Goal: Information Seeking & Learning: Learn about a topic

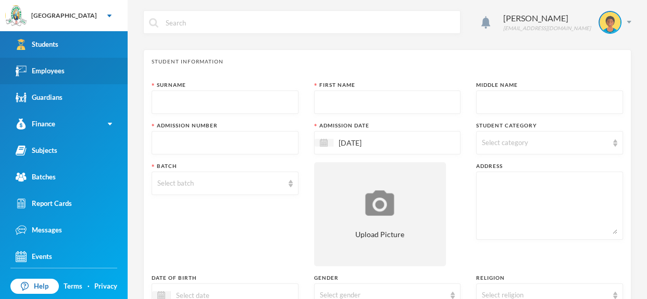
click at [79, 73] on link "Employees" at bounding box center [64, 71] width 128 height 27
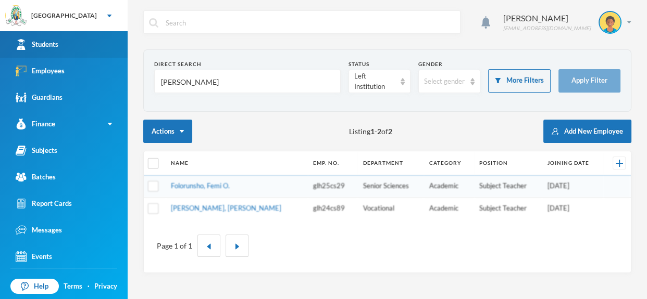
click at [95, 36] on link "Students" at bounding box center [64, 44] width 128 height 27
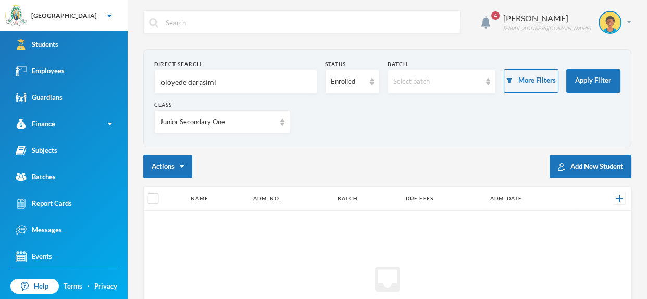
click at [221, 75] on input "oloyede darasimi" at bounding box center [235, 81] width 151 height 23
type input "o"
type input "mba"
click at [287, 127] on div "Junior Secondary One" at bounding box center [222, 121] width 136 height 23
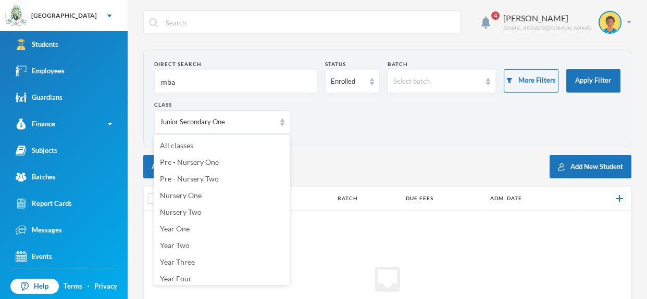
click at [275, 136] on ul "All classes Pre - Nursery One Pre - Nursery Two Nursery One Nursery Two Year On…" at bounding box center [222, 210] width 136 height 150
click at [272, 138] on li "All classes" at bounding box center [222, 145] width 136 height 17
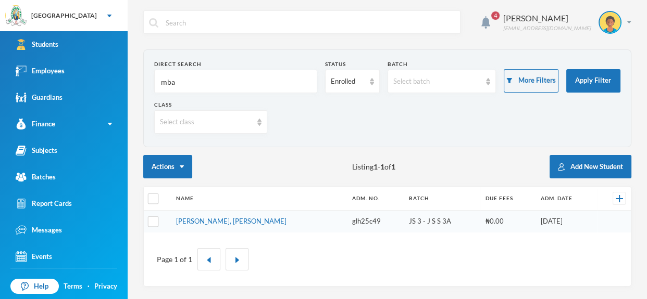
click at [267, 89] on input "mba" at bounding box center [235, 81] width 151 height 23
click at [96, 74] on link "Employees" at bounding box center [64, 71] width 128 height 27
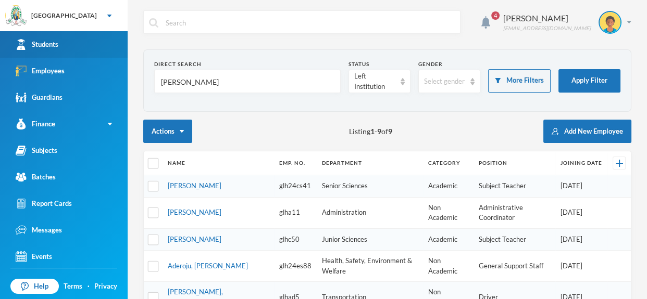
click at [93, 49] on link "Students" at bounding box center [64, 44] width 128 height 27
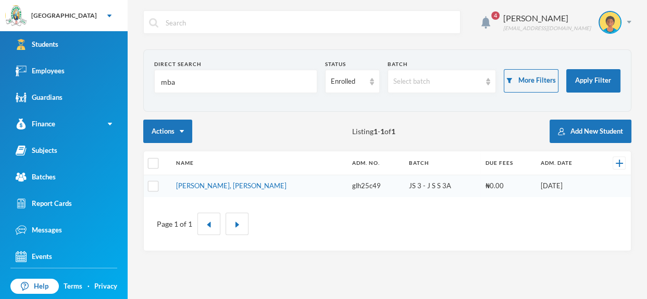
click at [216, 85] on input "mba" at bounding box center [235, 81] width 151 height 23
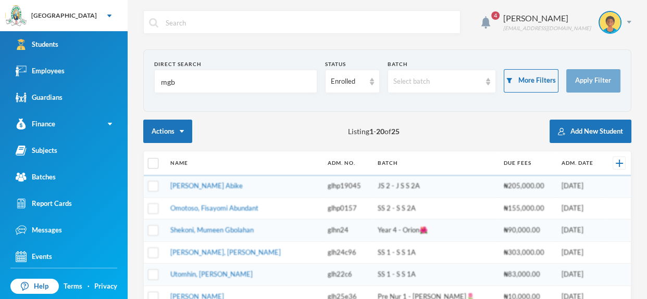
type input "mgba"
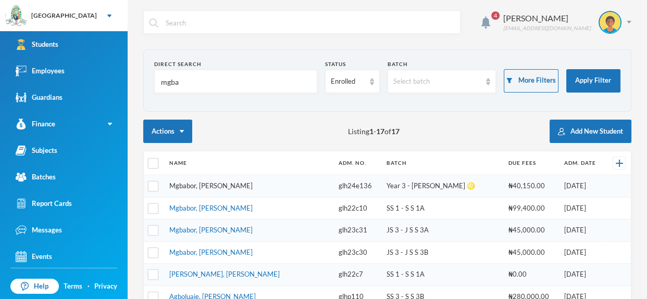
click at [214, 182] on link "Mgbabor, [PERSON_NAME]" at bounding box center [210, 186] width 83 height 8
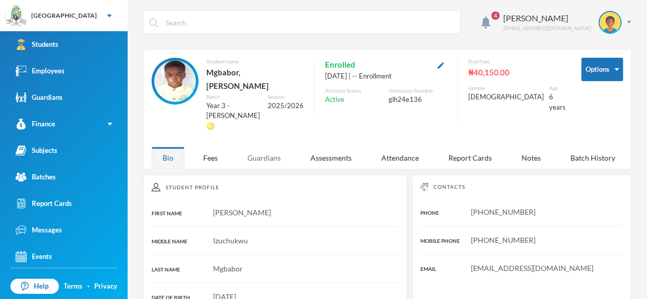
click at [256, 147] on div "Guardians" at bounding box center [263, 158] width 55 height 22
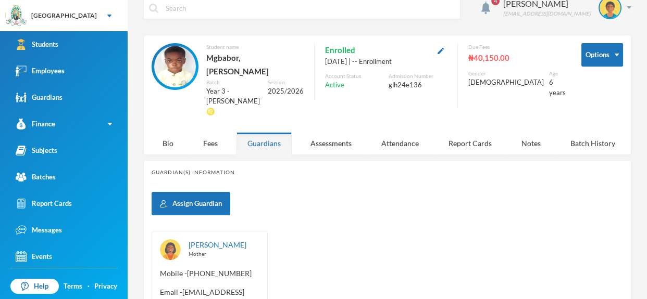
scroll to position [30, 0]
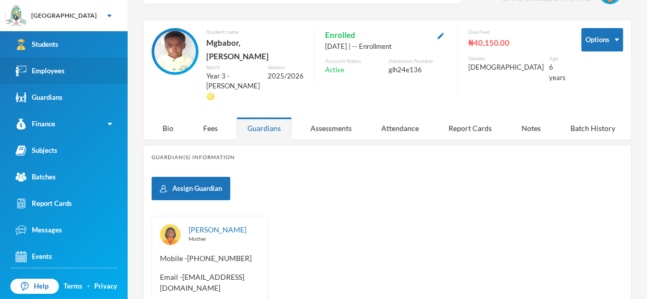
click at [94, 72] on link "Employees" at bounding box center [64, 71] width 128 height 27
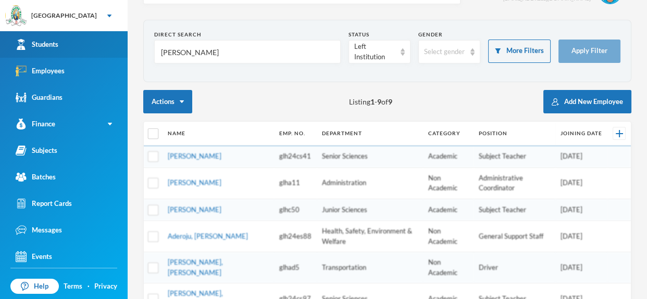
click at [105, 48] on link "Students" at bounding box center [64, 44] width 128 height 27
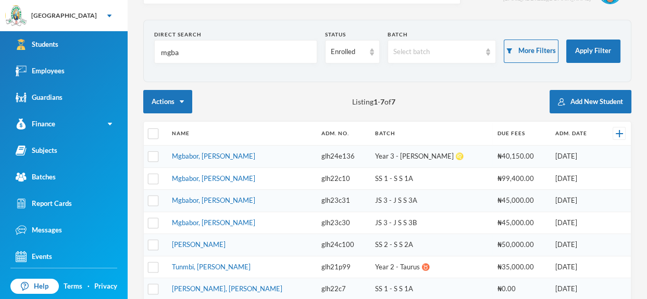
click at [203, 55] on input "mgba" at bounding box center [235, 52] width 151 height 23
type input "m"
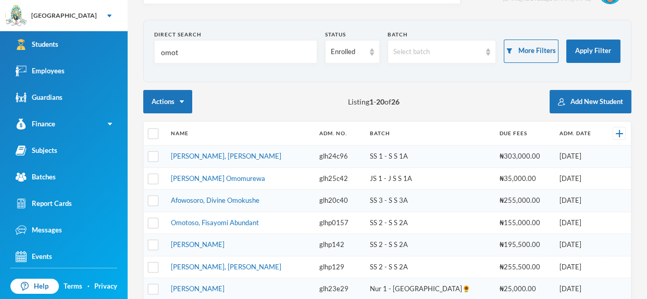
type input "omota"
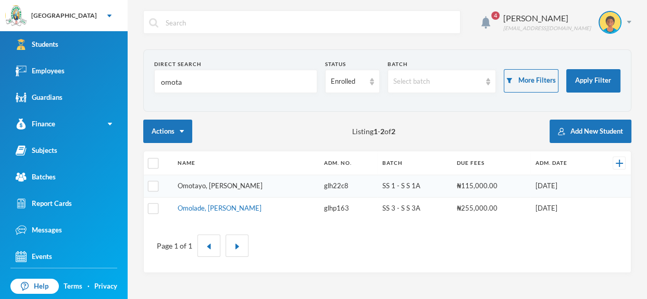
click at [260, 184] on link "Omotayo, [PERSON_NAME]" at bounding box center [220, 186] width 85 height 8
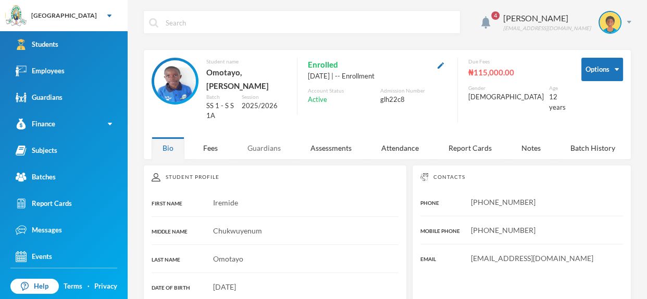
click at [279, 147] on div "Guardians" at bounding box center [263, 148] width 55 height 22
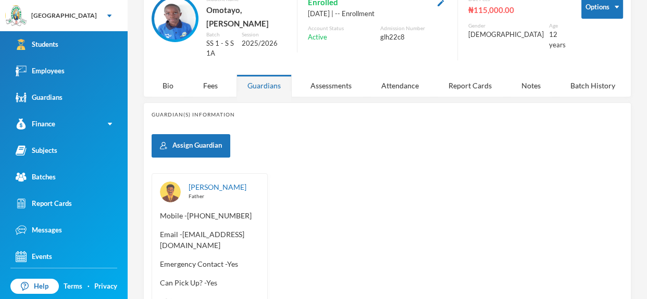
scroll to position [64, 0]
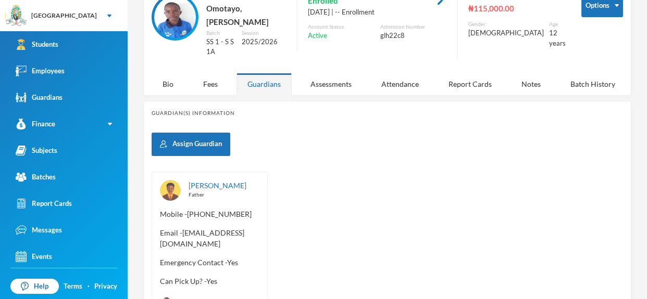
click at [282, 165] on div "Assign Guardian [PERSON_NAME] Father Mobile - [PHONE_NUMBER] Email - [EMAIL_ADD…" at bounding box center [386, 225] width 471 height 185
click at [168, 93] on div "Bio" at bounding box center [167, 84] width 33 height 22
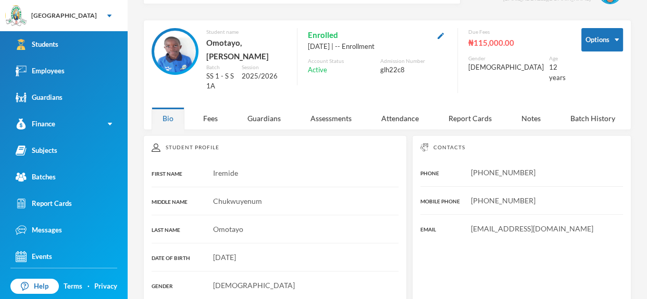
scroll to position [0, 0]
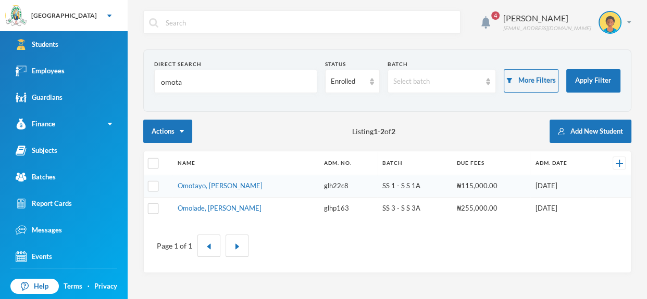
click at [213, 76] on input "omota" at bounding box center [235, 81] width 151 height 23
type input "o"
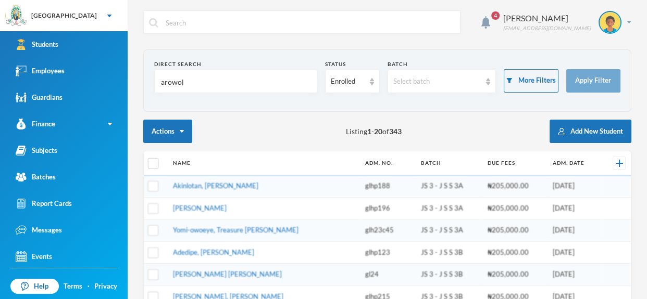
type input "arowolo"
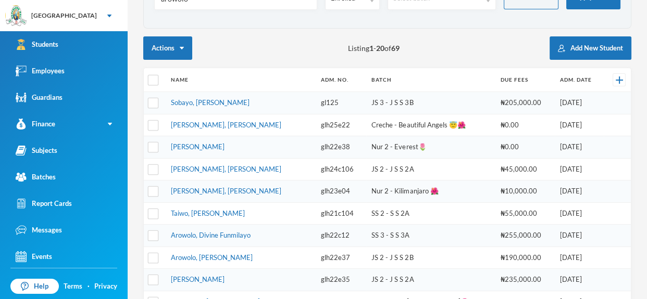
scroll to position [83, 0]
click at [231, 254] on link "Arowolo, [PERSON_NAME]" at bounding box center [212, 258] width 82 height 8
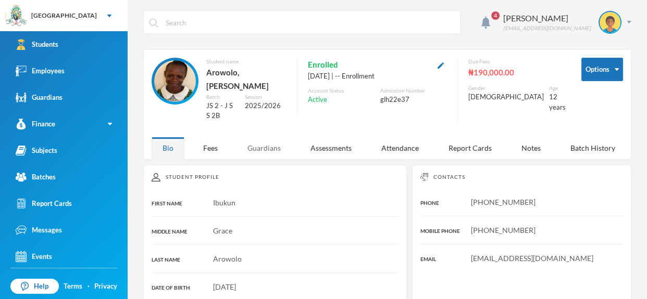
click at [271, 137] on div "Guardians" at bounding box center [263, 148] width 55 height 22
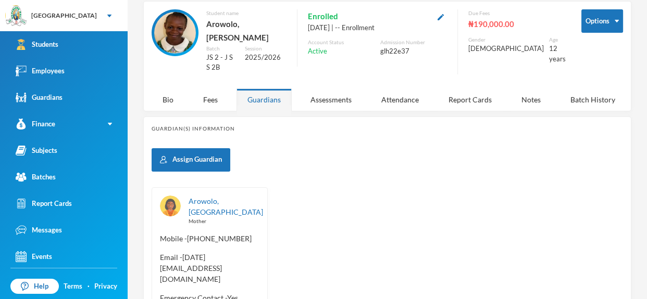
scroll to position [52, 0]
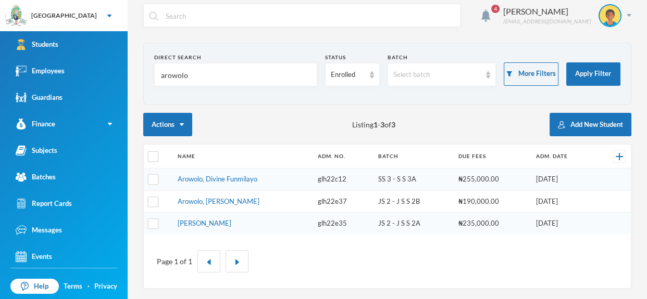
scroll to position [5, 0]
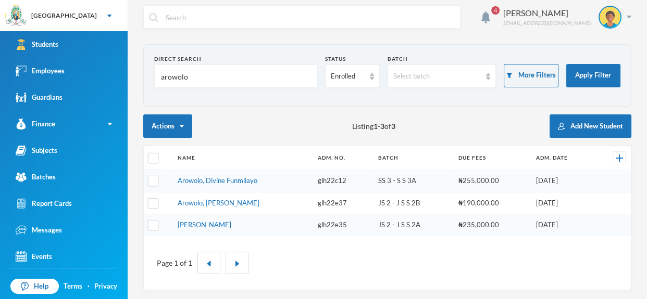
click at [260, 74] on input "arowolo" at bounding box center [235, 76] width 151 height 23
type input "a"
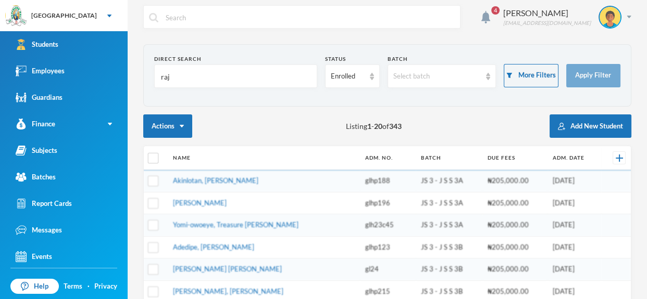
type input "raji"
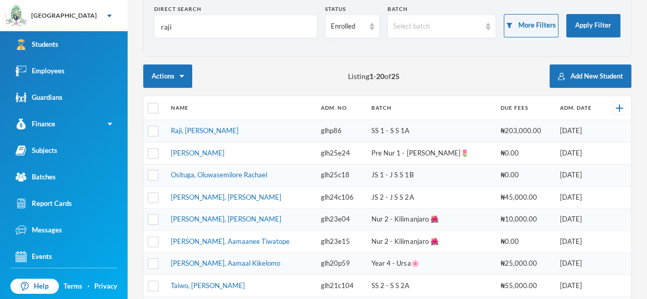
scroll to position [56, 0]
click at [233, 126] on link "Raji, [PERSON_NAME]" at bounding box center [205, 130] width 68 height 8
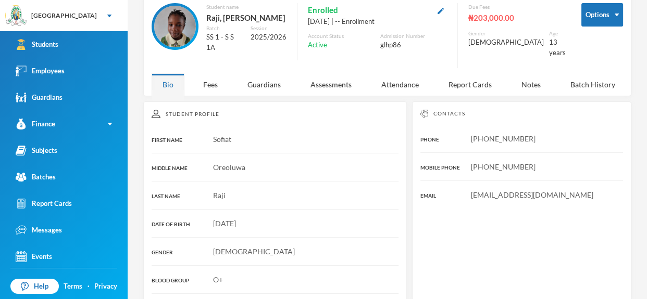
scroll to position [56, 0]
click at [279, 73] on div "Guardians" at bounding box center [263, 83] width 55 height 22
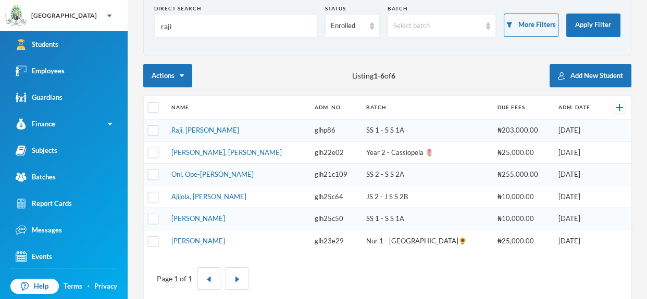
click at [221, 16] on input "raji" at bounding box center [235, 26] width 151 height 23
type input "r"
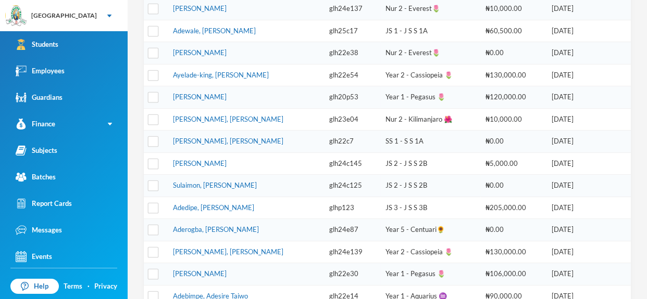
scroll to position [225, 0]
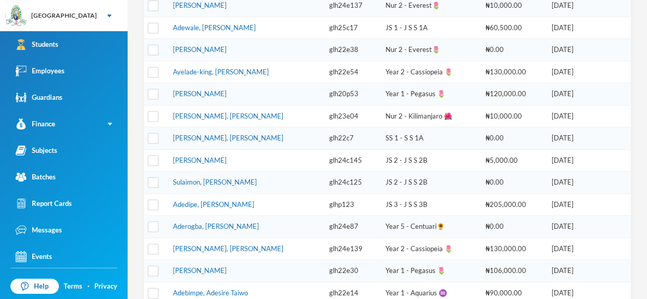
click at [252, 239] on td "[PERSON_NAME], [PERSON_NAME]" at bounding box center [246, 249] width 156 height 22
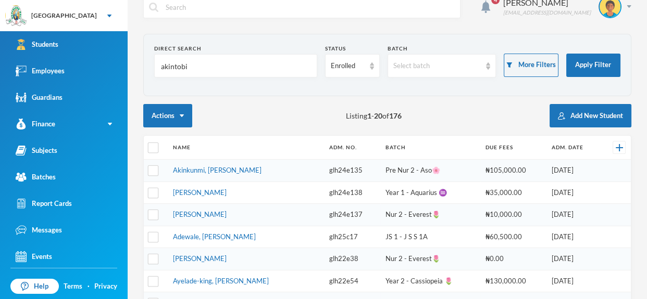
scroll to position [0, 0]
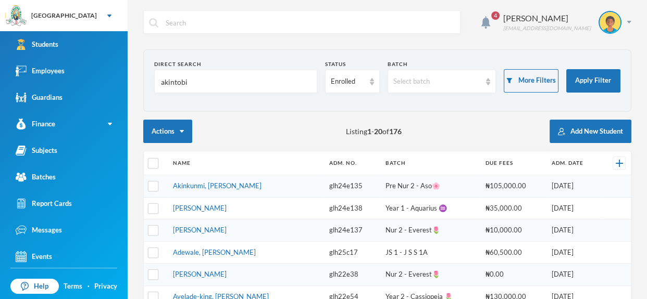
click at [282, 81] on input "akintobi" at bounding box center [235, 81] width 151 height 23
type input "akintobi"
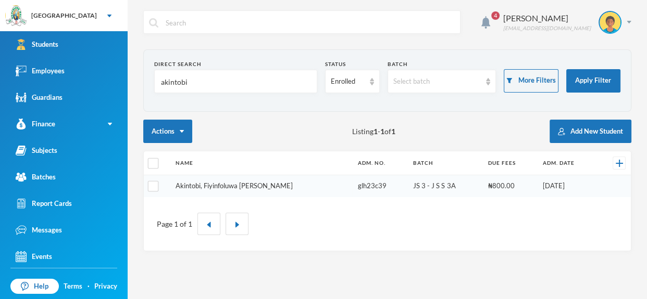
click at [258, 182] on link "Akintobi, Fiyinfoluwa [PERSON_NAME]" at bounding box center [233, 186] width 117 height 8
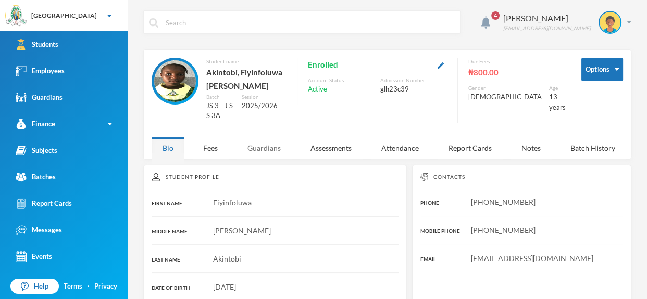
click at [268, 150] on div "Guardians" at bounding box center [263, 148] width 55 height 22
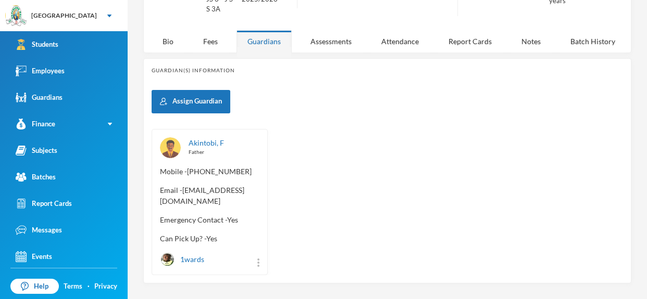
scroll to position [109, 0]
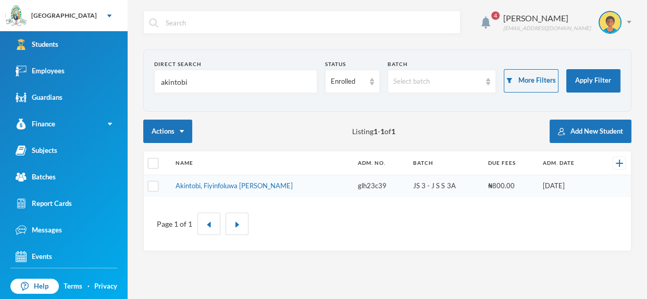
click at [215, 84] on input "akintobi" at bounding box center [235, 81] width 151 height 23
type input "a"
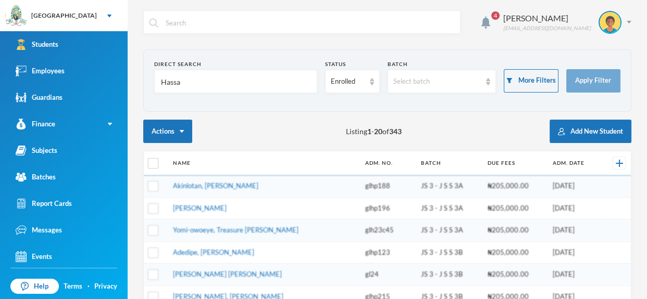
type input "[PERSON_NAME]"
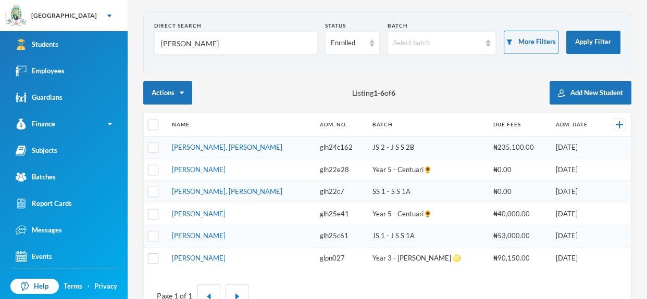
scroll to position [39, 0]
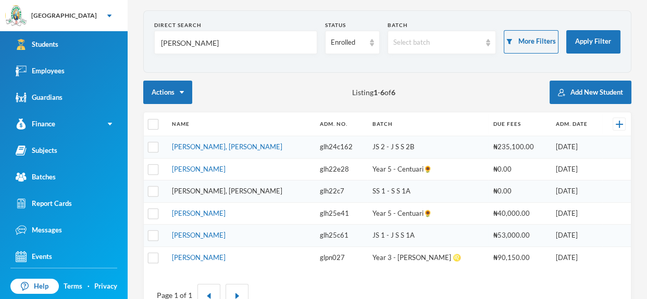
click at [237, 189] on link "[PERSON_NAME], [PERSON_NAME]" at bounding box center [227, 191] width 110 height 8
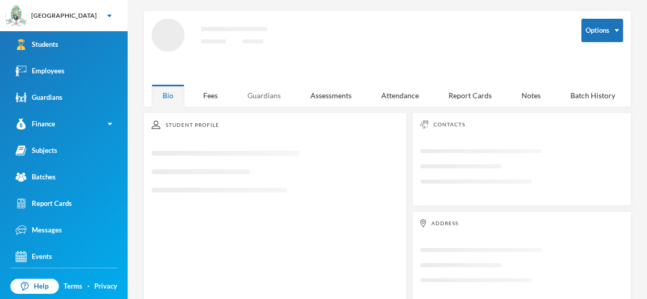
click at [267, 97] on div "Guardians" at bounding box center [263, 95] width 55 height 22
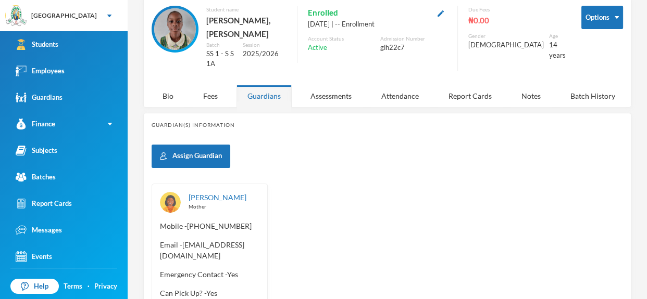
scroll to position [54, 0]
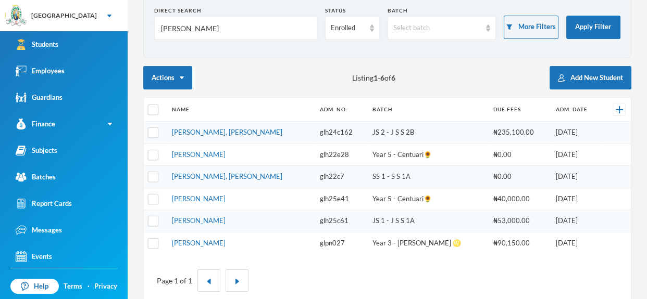
click at [218, 20] on input "[PERSON_NAME]" at bounding box center [235, 28] width 151 height 23
type input "H"
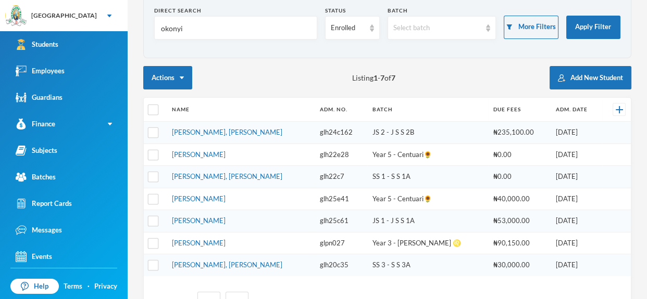
type input "okonyia"
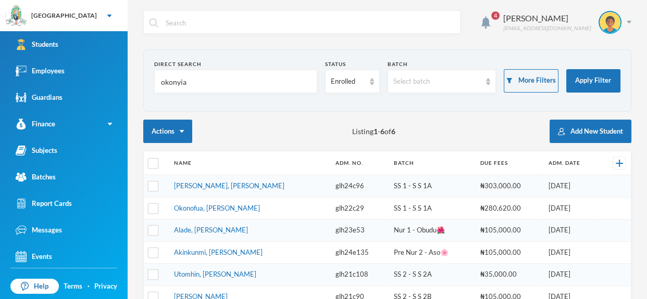
click at [212, 186] on link "[PERSON_NAME], [PERSON_NAME]" at bounding box center [229, 186] width 110 height 8
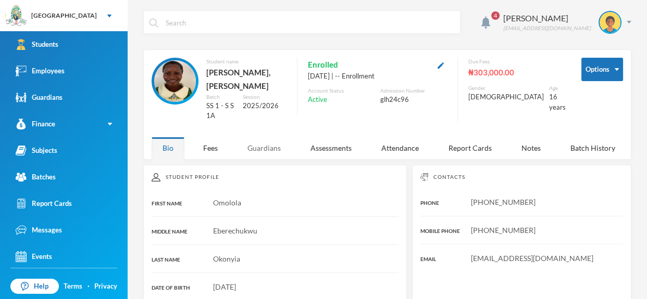
click at [270, 146] on div "Guardians" at bounding box center [263, 148] width 55 height 22
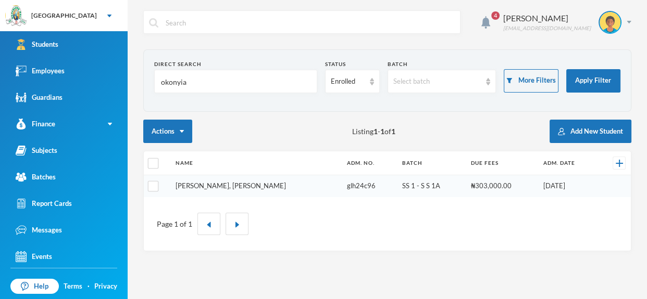
click at [217, 186] on link "[PERSON_NAME], [PERSON_NAME]" at bounding box center [230, 186] width 110 height 8
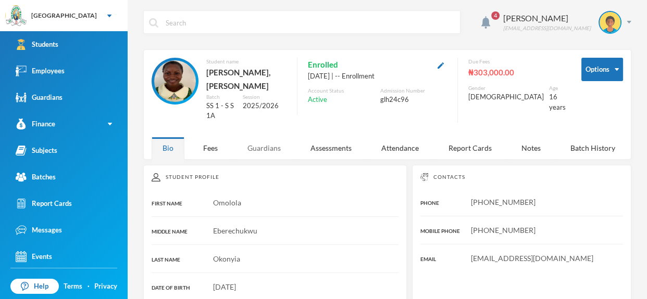
click at [267, 147] on div "Guardians" at bounding box center [263, 148] width 55 height 22
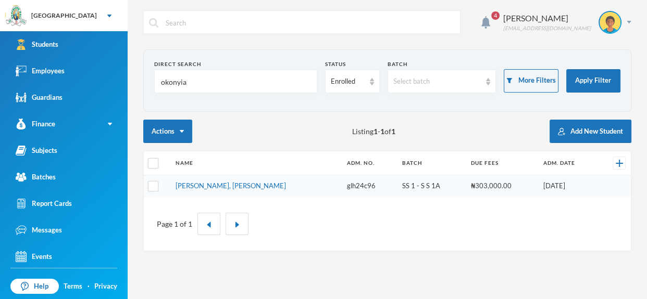
click at [243, 96] on form "Direct Search okonyia Status Enrolled Batch Select batch More Filters Apply Fil…" at bounding box center [387, 80] width 466 height 41
click at [234, 85] on input "okonyia" at bounding box center [235, 81] width 151 height 23
type input "o"
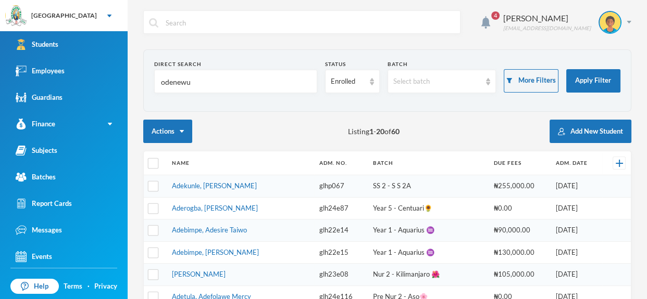
click at [239, 85] on input "odenewu" at bounding box center [235, 81] width 151 height 23
type input "odenewu"
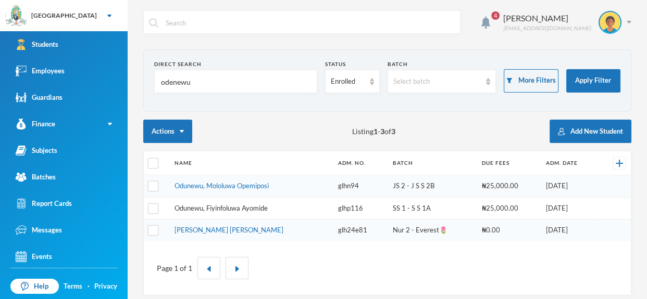
click at [268, 204] on link "Odunewu, Fiyinfoluwa Ayomide" at bounding box center [220, 208] width 93 height 8
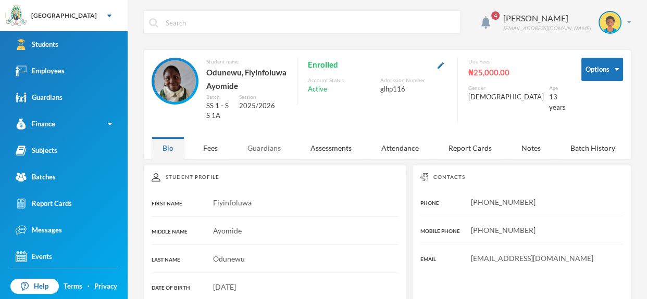
click at [266, 141] on div "Guardians" at bounding box center [263, 148] width 55 height 22
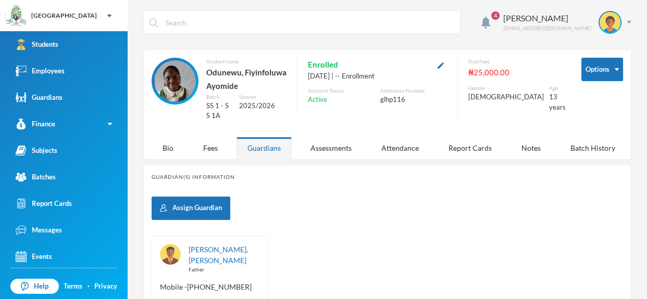
scroll to position [134, 0]
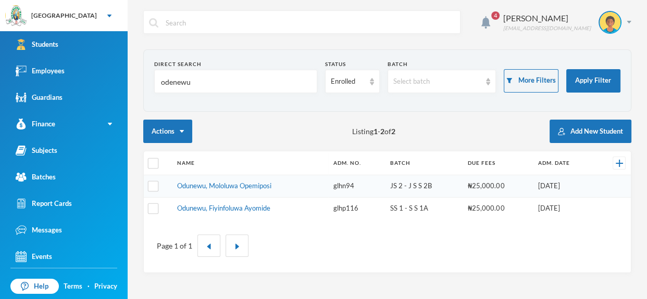
click at [223, 81] on input "odenewu" at bounding box center [235, 81] width 151 height 23
type input "o"
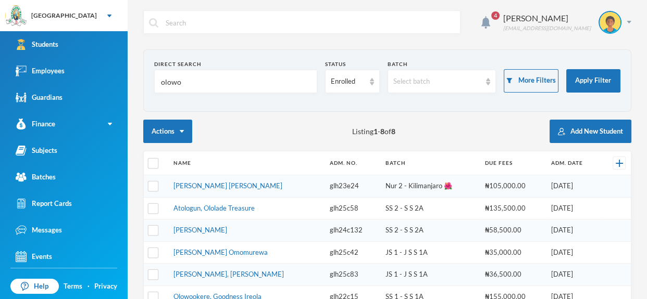
type input "olowok"
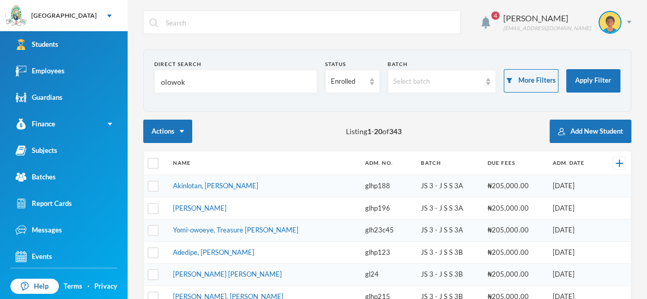
click at [228, 80] on input "olowok" at bounding box center [235, 81] width 151 height 23
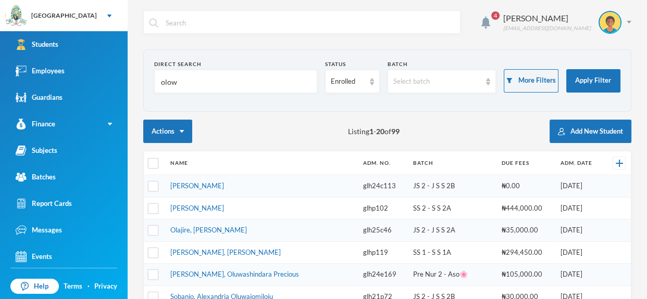
type input "olowo"
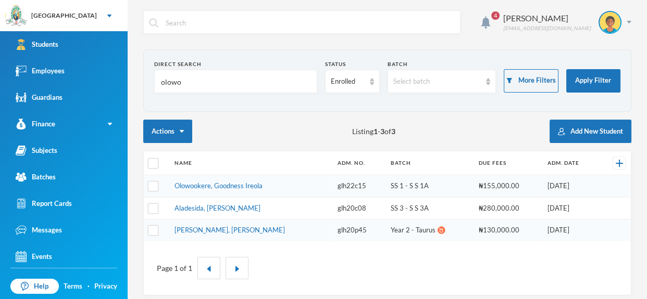
click at [191, 84] on input "olowo" at bounding box center [235, 81] width 151 height 23
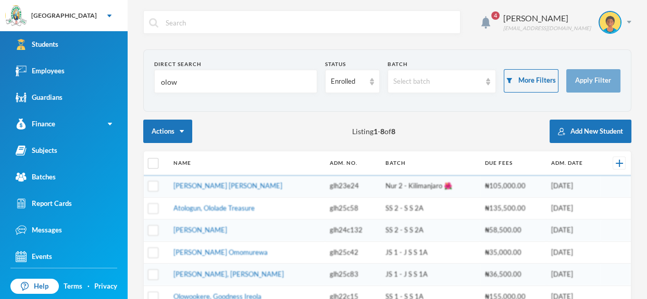
type input "olowo"
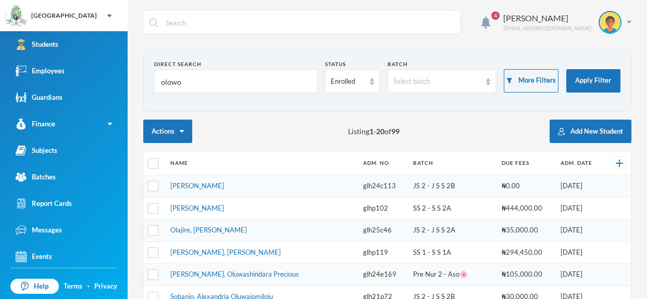
click at [254, 78] on input "olowo" at bounding box center [235, 81] width 151 height 23
type input "olowookere"
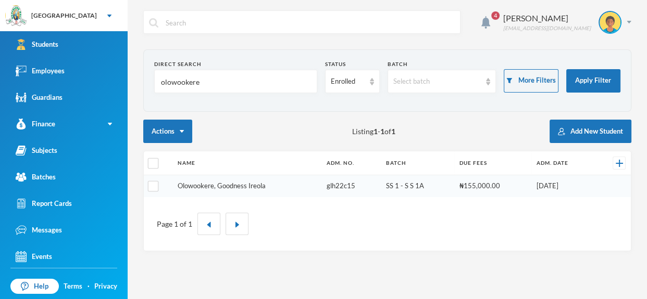
click at [238, 184] on link "Olowookere, Goodness Ireola" at bounding box center [222, 186] width 88 height 8
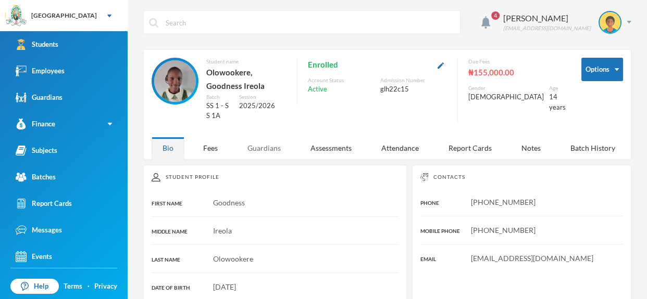
click at [269, 137] on div "Guardians" at bounding box center [263, 148] width 55 height 22
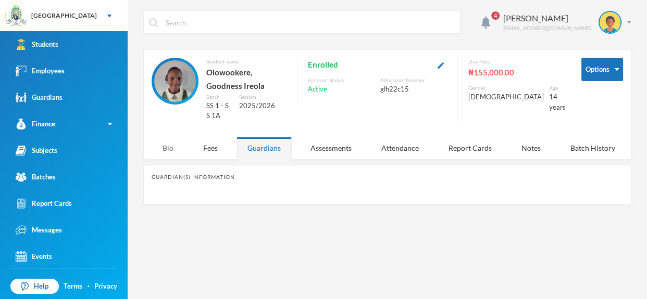
click at [171, 137] on div "Bio" at bounding box center [167, 148] width 33 height 22
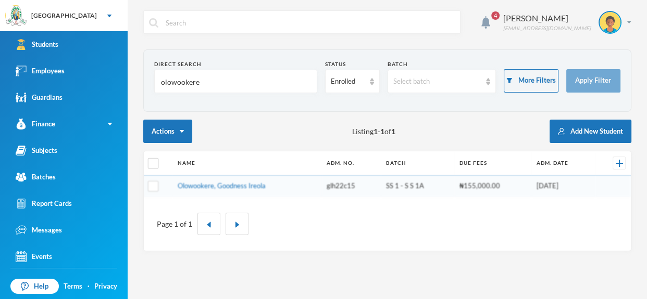
click at [221, 86] on input "olowookere" at bounding box center [235, 81] width 151 height 23
type input "o"
click at [164, 82] on input "[PERSON_NAME]" at bounding box center [235, 81] width 151 height 23
type input "[PERSON_NAME]"
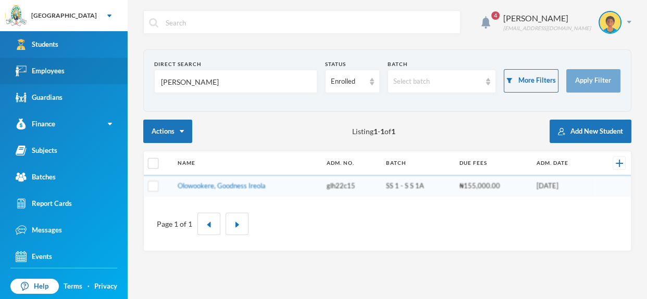
click at [56, 66] on div "Employees" at bounding box center [40, 71] width 49 height 11
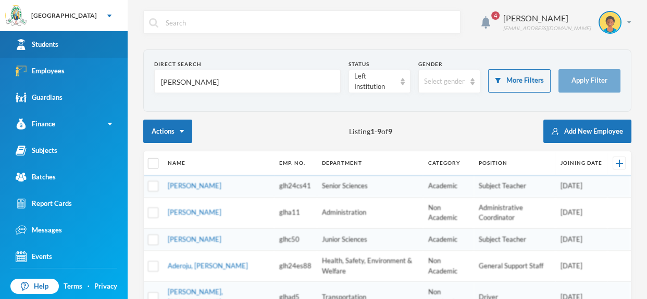
click at [72, 41] on link "Students" at bounding box center [64, 44] width 128 height 27
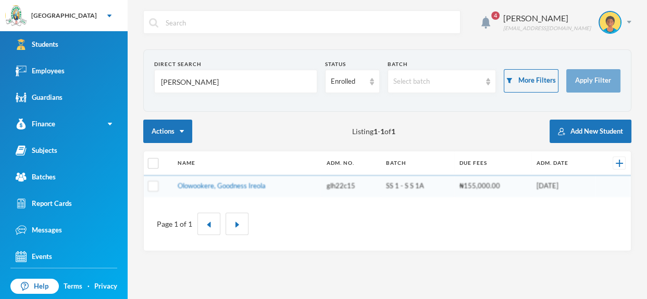
click at [414, 205] on div "Page 1 of 1" at bounding box center [386, 224] width 471 height 38
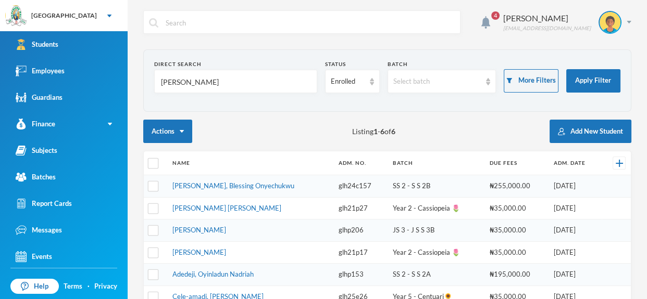
click at [269, 87] on input "[PERSON_NAME]" at bounding box center [235, 81] width 151 height 23
type input "Nn"
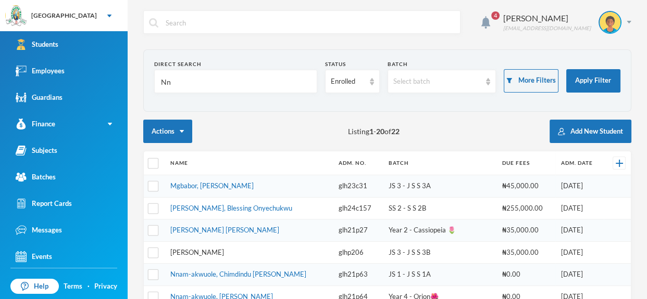
click at [224, 250] on link "[PERSON_NAME]" at bounding box center [197, 252] width 54 height 8
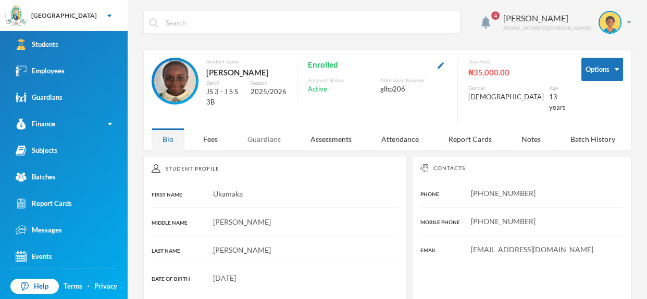
click at [274, 141] on div "Guardians" at bounding box center [263, 139] width 55 height 22
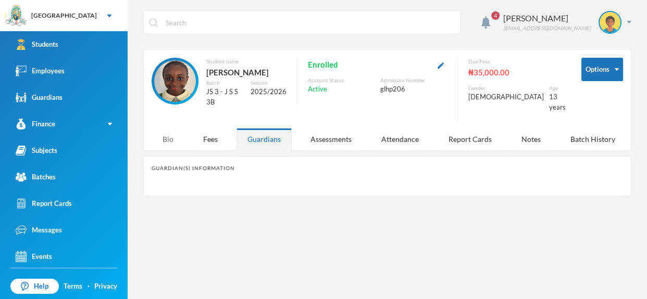
click at [163, 136] on div "Bio" at bounding box center [167, 139] width 33 height 22
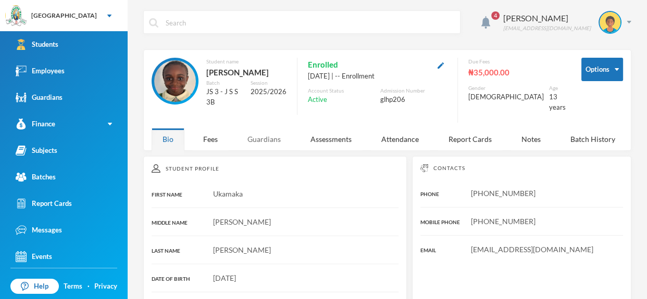
click at [249, 129] on div "Guardians" at bounding box center [263, 139] width 55 height 22
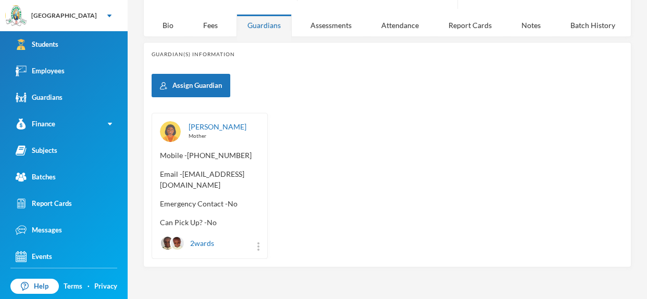
scroll to position [124, 0]
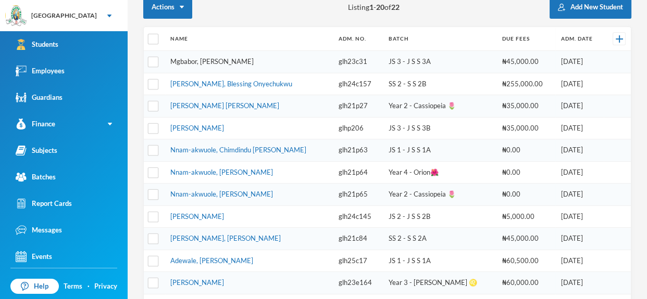
click at [191, 61] on link "Mgbabor, [PERSON_NAME]" at bounding box center [211, 61] width 83 height 8
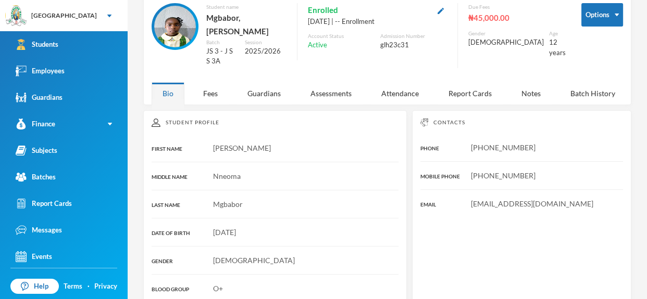
scroll to position [124, 0]
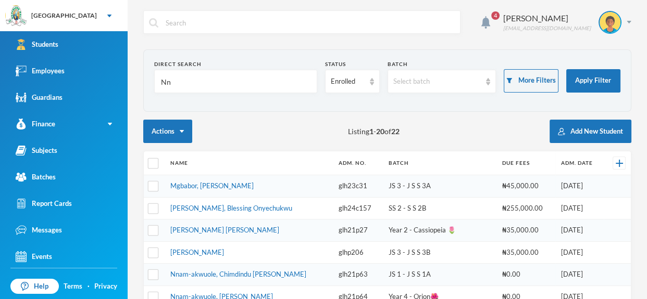
click at [250, 89] on input "Nn" at bounding box center [235, 81] width 151 height 23
type input "N"
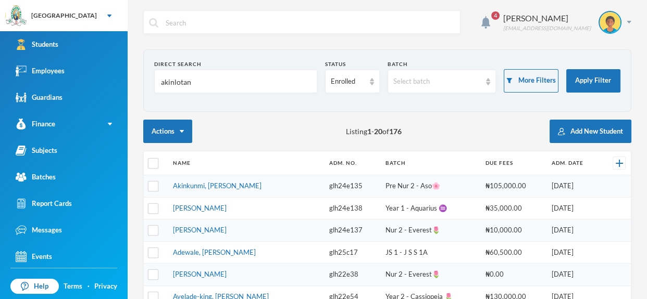
type input "akinlotan"
click at [288, 93] on input "akinlotan" at bounding box center [235, 81] width 151 height 23
type input "akinlotan"
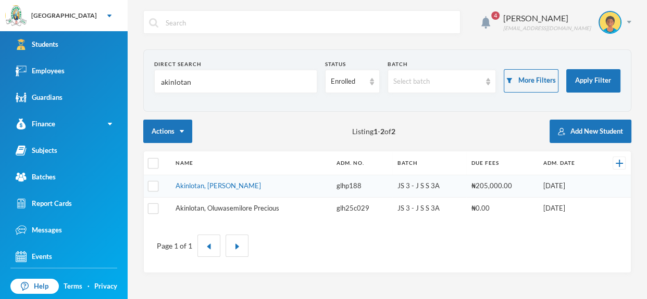
click at [266, 205] on link "Akinlotan, Oluwasemilore Precious" at bounding box center [227, 208] width 104 height 8
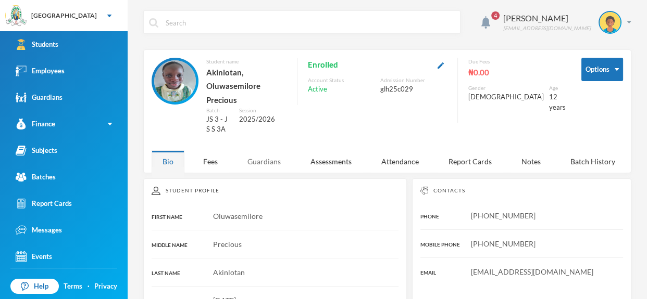
click at [274, 150] on div "Guardians" at bounding box center [263, 161] width 55 height 22
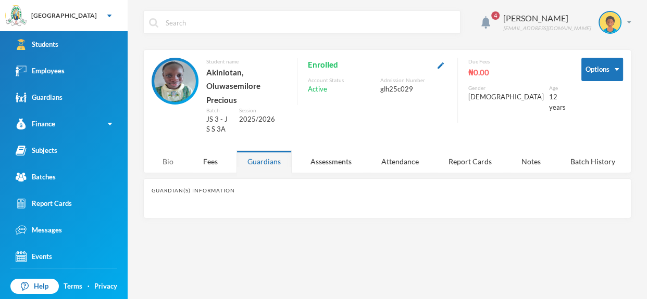
click at [168, 153] on div "Bio" at bounding box center [167, 161] width 33 height 22
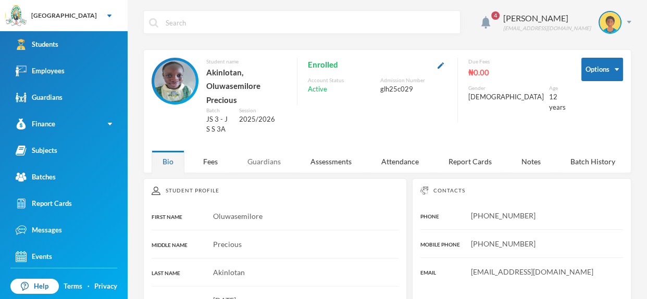
click at [272, 150] on div "Guardians" at bounding box center [263, 161] width 55 height 22
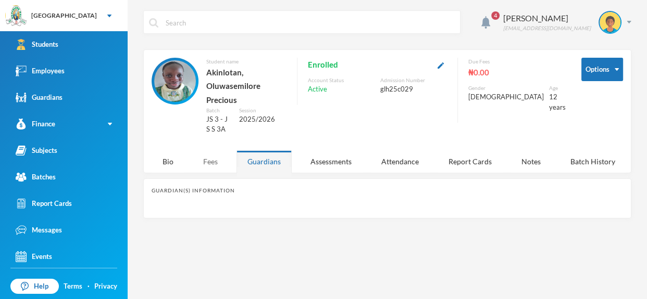
click at [212, 151] on div "Fees" at bounding box center [210, 161] width 36 height 22
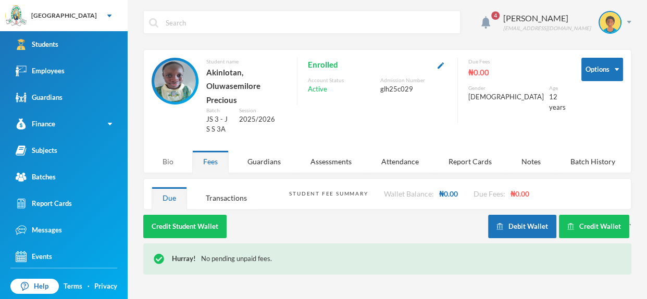
click at [162, 150] on div "Bio" at bounding box center [167, 161] width 33 height 22
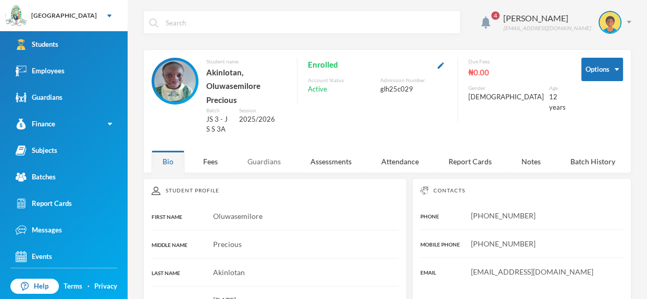
click at [261, 150] on div "Guardians" at bounding box center [263, 161] width 55 height 22
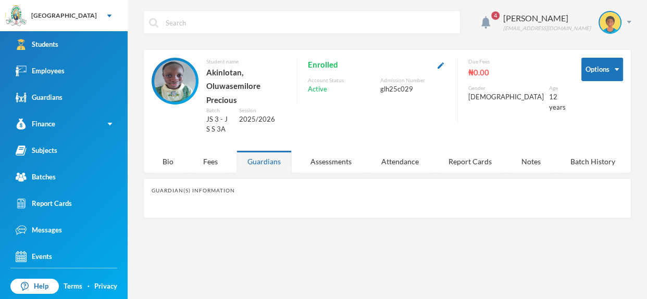
click at [277, 153] on div "Guardians" at bounding box center [263, 161] width 55 height 22
click at [169, 150] on div "Bio" at bounding box center [167, 161] width 33 height 22
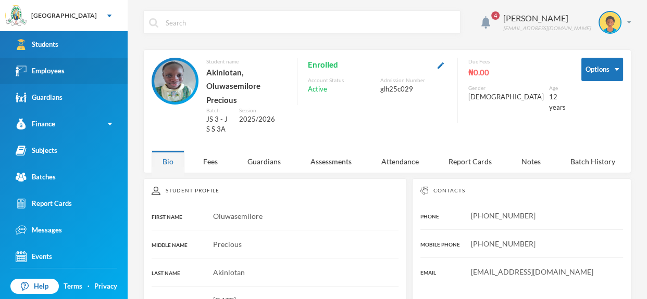
click at [57, 68] on div "Employees" at bounding box center [40, 71] width 49 height 11
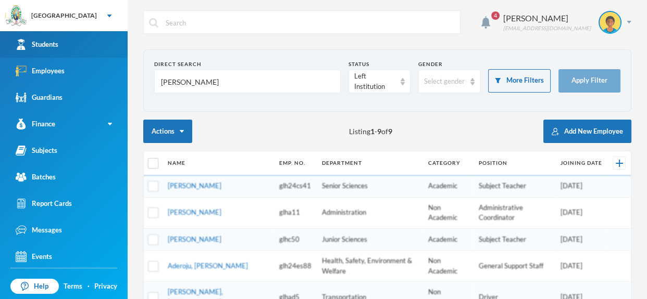
click at [78, 44] on link "Students" at bounding box center [64, 44] width 128 height 27
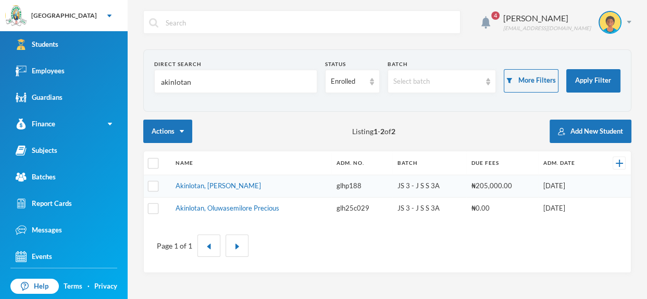
click at [217, 85] on input "akinlotan" at bounding box center [235, 81] width 151 height 23
type input "a"
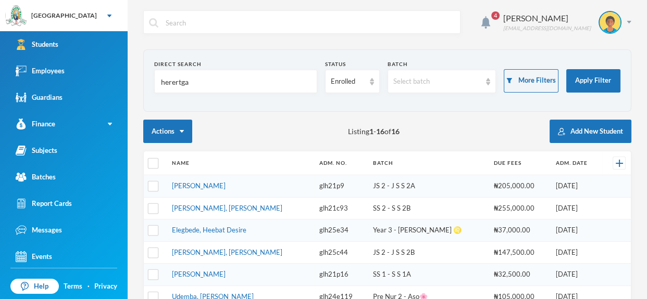
type input "herertgai"
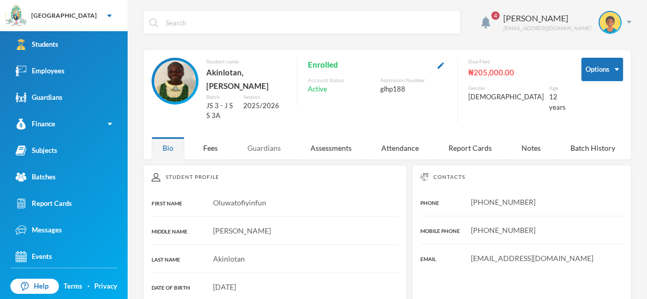
click at [272, 159] on div "Guardians" at bounding box center [263, 148] width 55 height 22
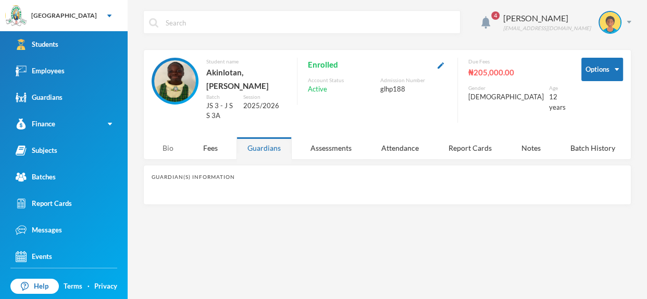
click at [161, 159] on div "Bio" at bounding box center [167, 148] width 33 height 22
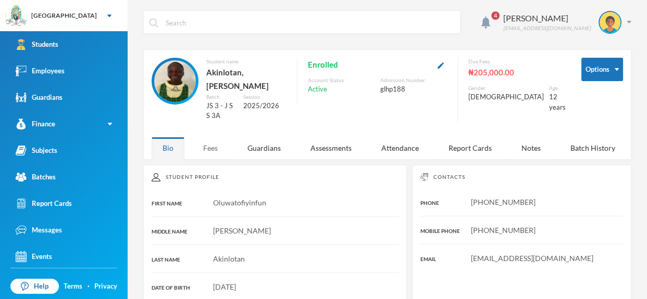
click at [203, 159] on div "Fees" at bounding box center [210, 148] width 36 height 22
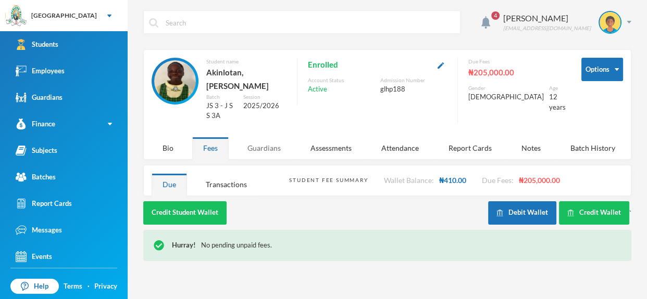
click at [249, 159] on div "Guardians" at bounding box center [263, 148] width 55 height 22
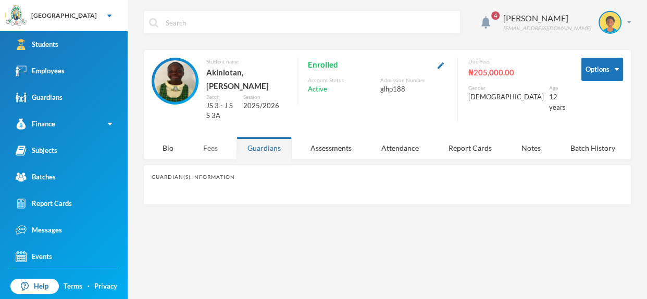
click at [211, 156] on div "Fees" at bounding box center [210, 148] width 36 height 22
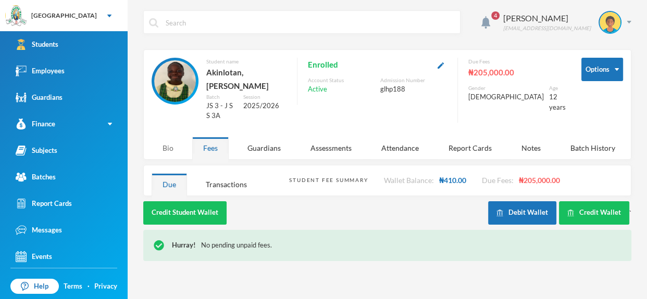
click at [159, 157] on div "Bio" at bounding box center [167, 148] width 33 height 22
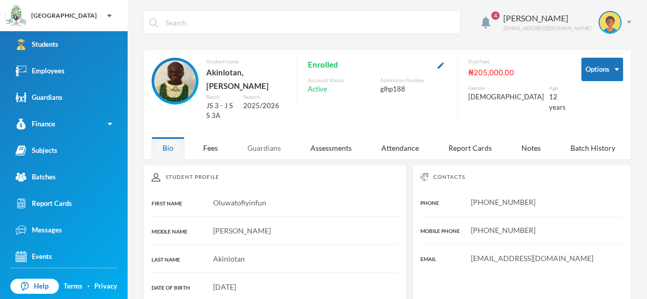
click at [267, 159] on div "Guardians" at bounding box center [263, 148] width 55 height 22
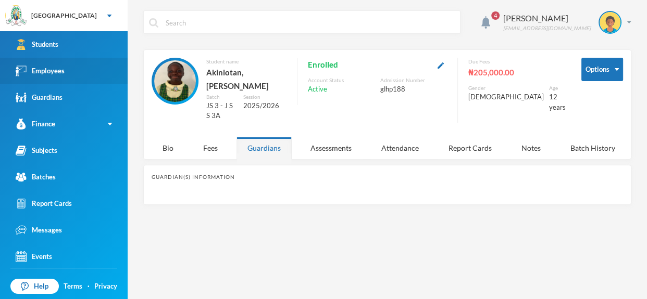
click at [65, 68] on link "Employees" at bounding box center [64, 71] width 128 height 27
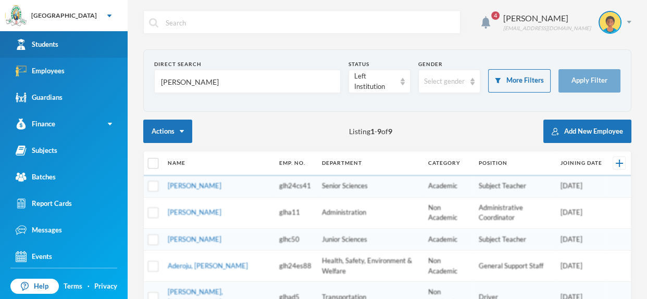
click at [82, 36] on link "Students" at bounding box center [64, 44] width 128 height 27
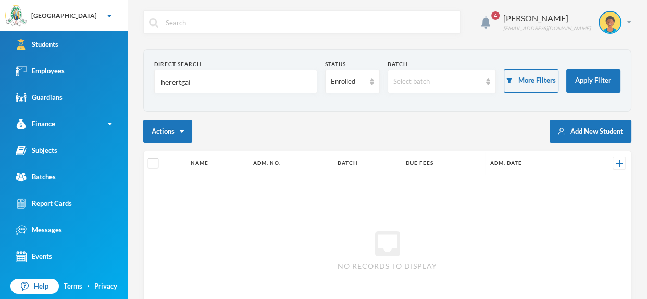
click at [220, 69] on div "Direct Search herertgai" at bounding box center [235, 76] width 163 height 33
click at [209, 77] on input "herertgai" at bounding box center [235, 81] width 151 height 23
type input "herert"
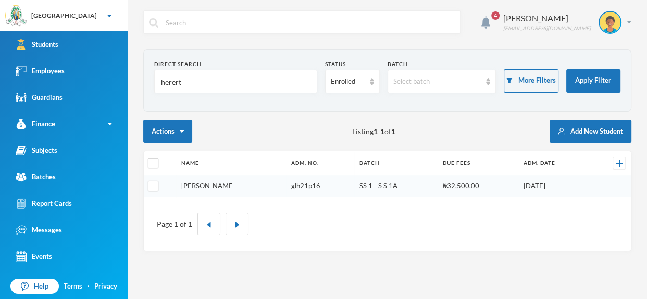
click at [216, 183] on link "[PERSON_NAME]" at bounding box center [208, 186] width 54 height 8
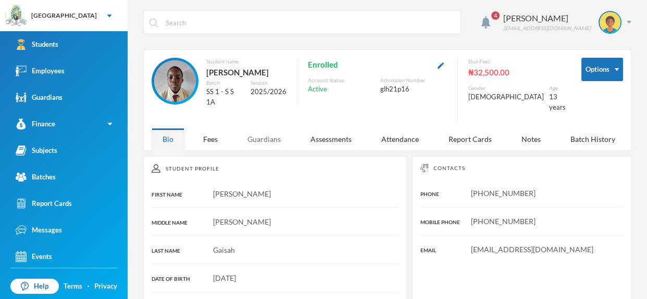
click at [275, 137] on div "Guardians" at bounding box center [263, 139] width 55 height 22
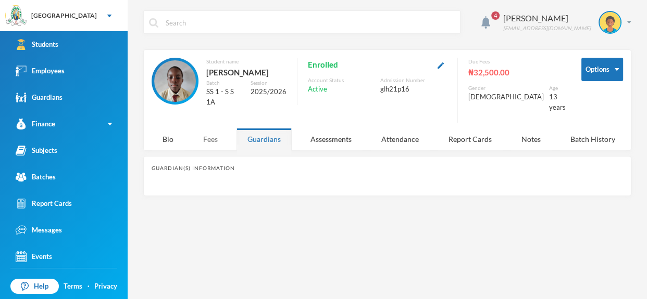
click at [214, 131] on div "Fees" at bounding box center [210, 139] width 36 height 22
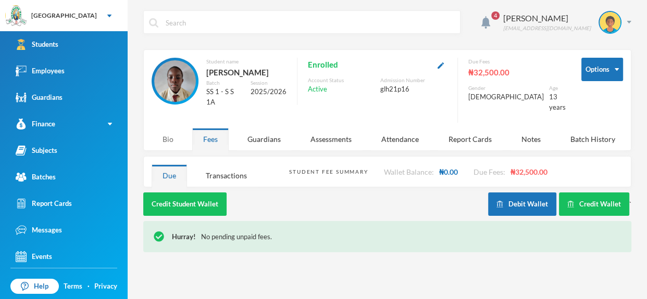
click at [169, 141] on div "Bio" at bounding box center [167, 139] width 33 height 22
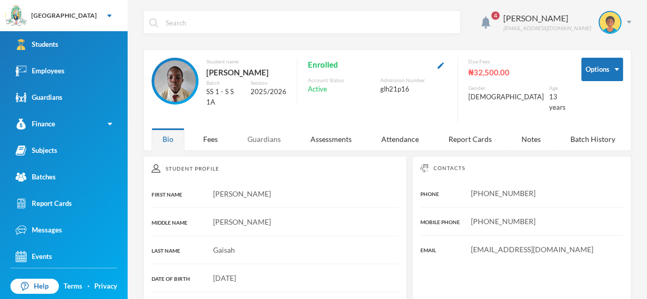
click at [257, 136] on div "Guardians" at bounding box center [263, 139] width 55 height 22
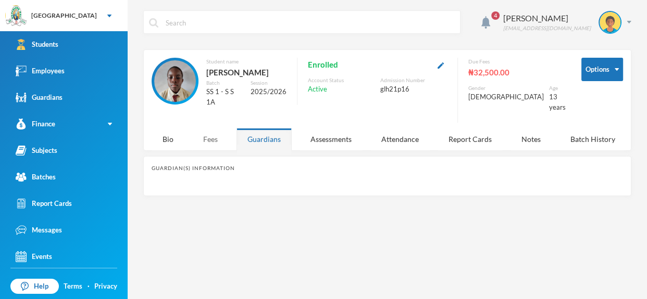
click at [204, 129] on div "Fees" at bounding box center [210, 139] width 36 height 22
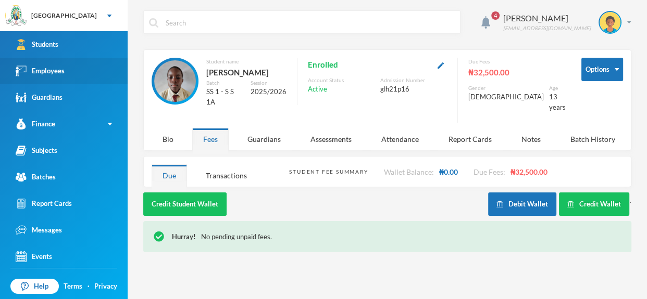
click at [43, 64] on link "Employees" at bounding box center [64, 71] width 128 height 27
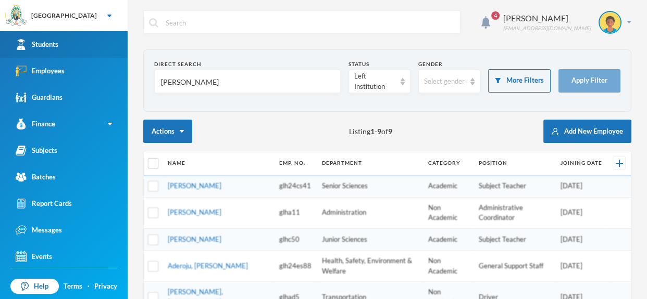
click at [67, 39] on link "Students" at bounding box center [64, 44] width 128 height 27
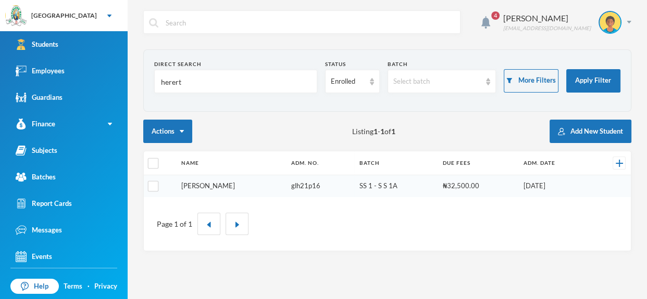
click at [213, 186] on link "[PERSON_NAME]" at bounding box center [208, 186] width 54 height 8
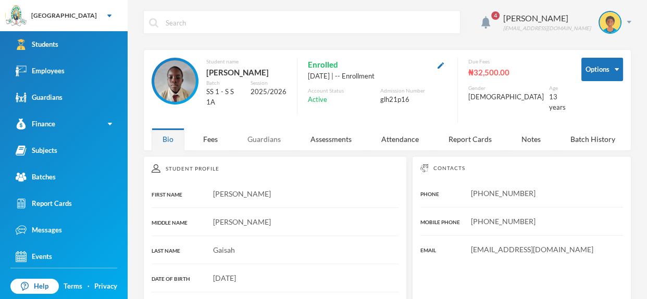
click at [277, 134] on div "Guardians" at bounding box center [263, 139] width 55 height 22
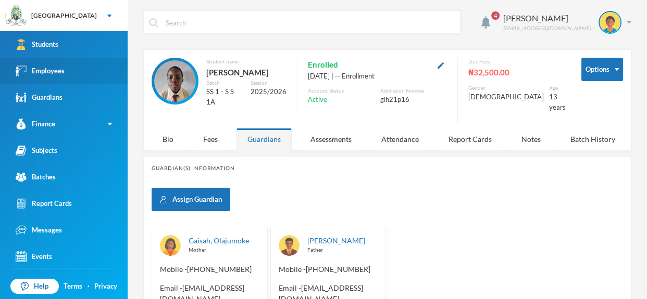
click at [103, 72] on link "Employees" at bounding box center [64, 71] width 128 height 27
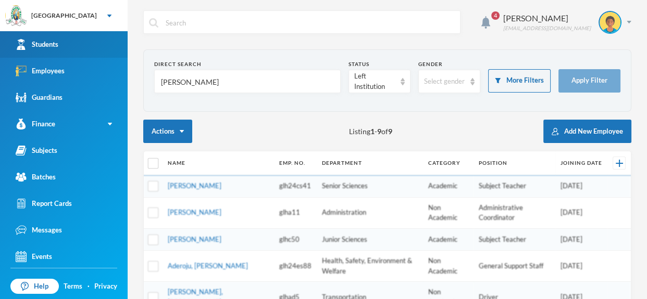
click at [101, 43] on link "Students" at bounding box center [64, 44] width 128 height 27
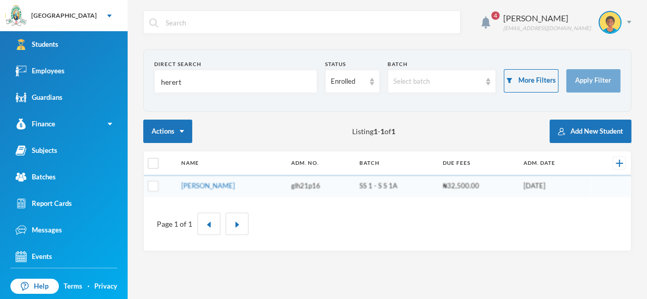
click at [212, 79] on input "herert" at bounding box center [235, 81] width 151 height 23
type input "h"
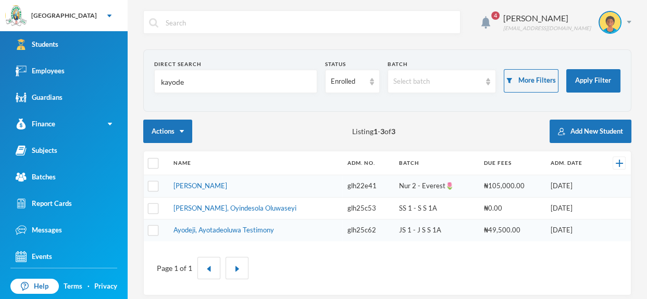
type input "kayode"
click at [252, 201] on td "[PERSON_NAME], Oyindesola Oluwaseyi" at bounding box center [255, 208] width 174 height 22
click at [252, 205] on link "[PERSON_NAME], Oyindesola Oluwaseyi" at bounding box center [234, 208] width 123 height 8
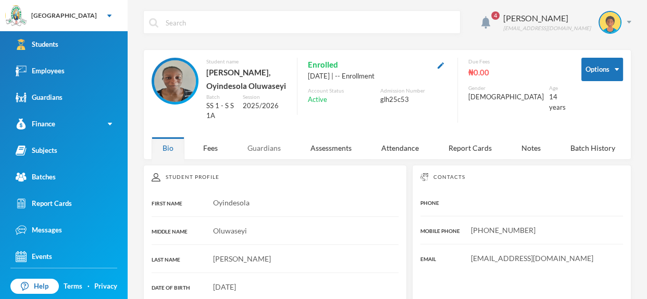
click at [258, 140] on div "Guardians" at bounding box center [263, 148] width 55 height 22
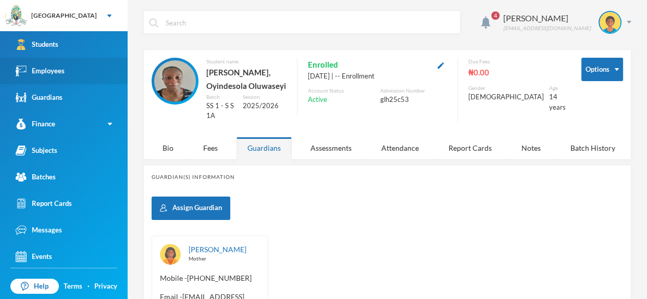
click at [98, 62] on link "Employees" at bounding box center [64, 71] width 128 height 27
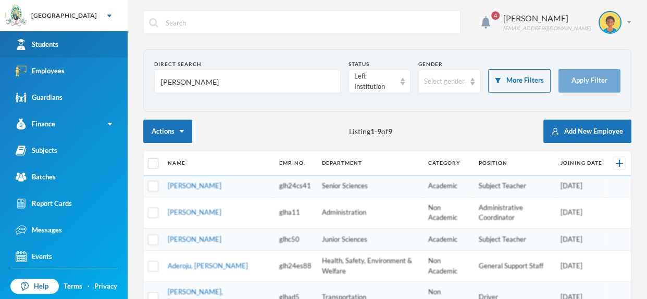
click at [98, 43] on link "Students" at bounding box center [64, 44] width 128 height 27
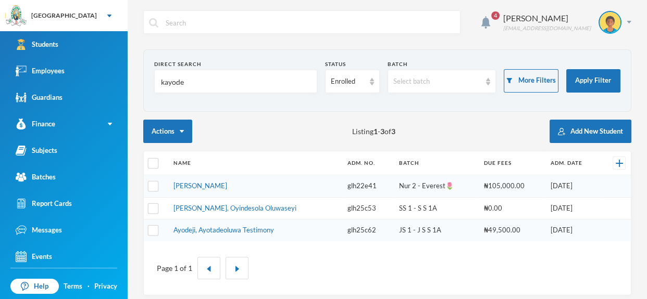
click at [193, 81] on input "kayode" at bounding box center [235, 81] width 151 height 23
type input "k"
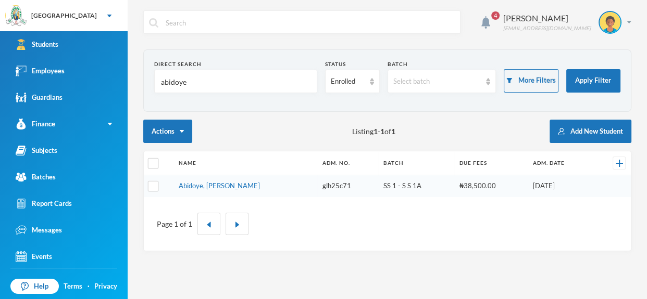
type input "abidoye"
click at [252, 187] on link "Abidoye, [PERSON_NAME]" at bounding box center [218, 186] width 81 height 8
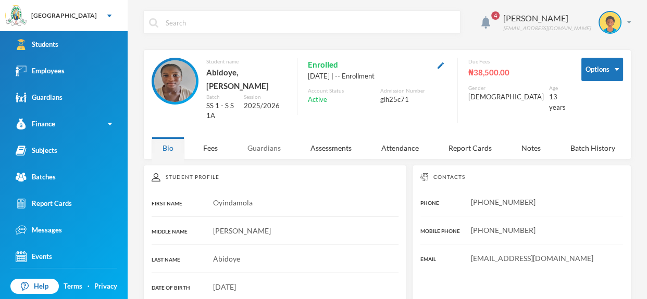
click at [275, 140] on div "Guardians" at bounding box center [263, 148] width 55 height 22
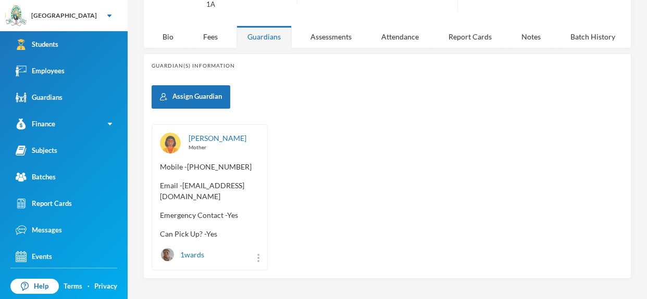
scroll to position [112, 0]
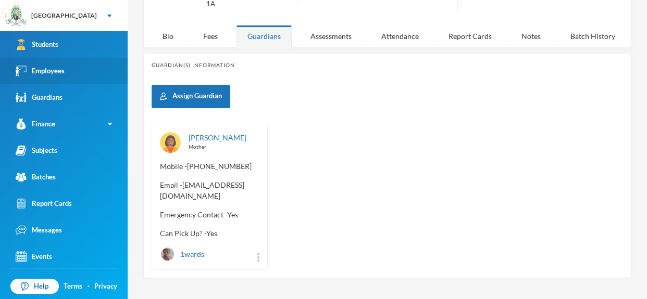
click at [81, 65] on link "Employees" at bounding box center [64, 71] width 128 height 27
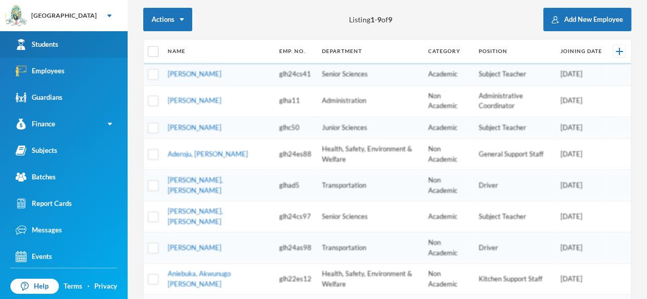
click at [89, 49] on link "Students" at bounding box center [64, 44] width 128 height 27
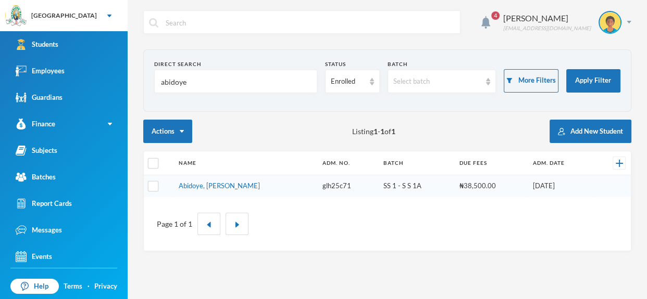
click at [222, 83] on input "abidoye" at bounding box center [235, 81] width 151 height 23
type input "a"
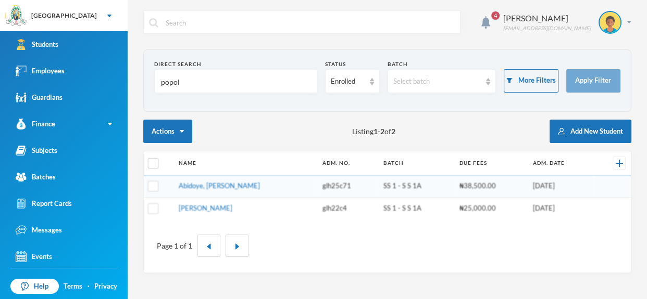
type input "popola"
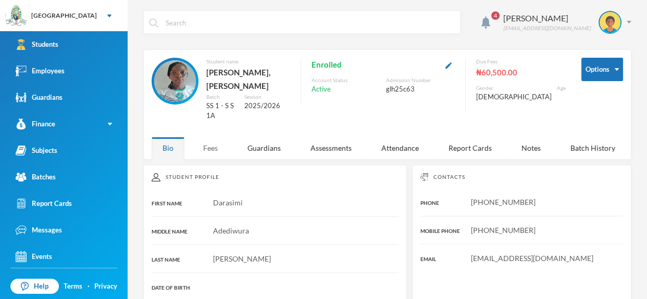
click at [209, 141] on div "Fees" at bounding box center [210, 148] width 36 height 22
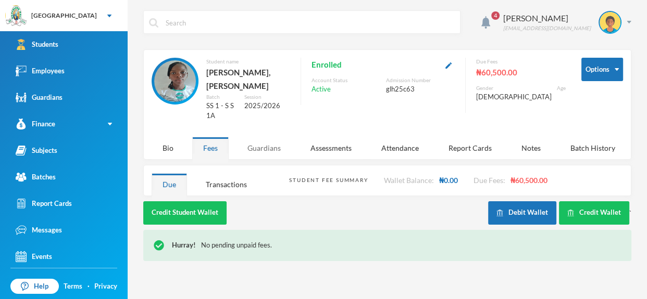
click at [257, 137] on div "Guardians" at bounding box center [263, 148] width 55 height 22
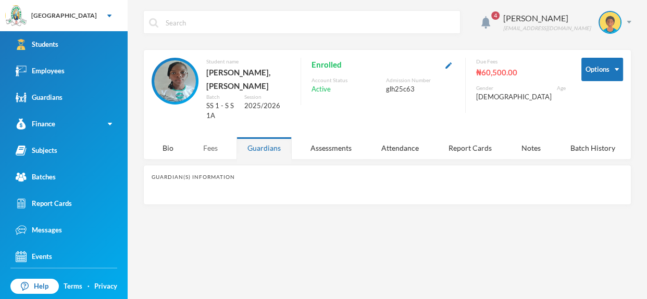
click at [220, 137] on div "Fees" at bounding box center [210, 148] width 36 height 22
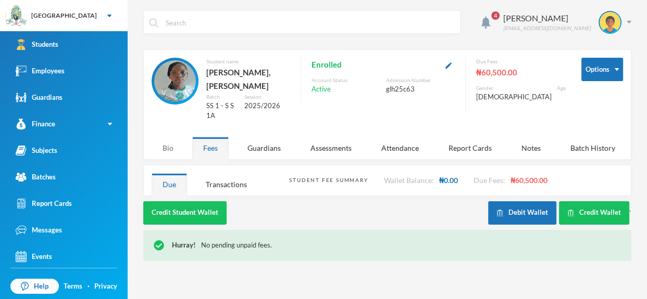
click at [176, 138] on div "Bio" at bounding box center [167, 148] width 33 height 22
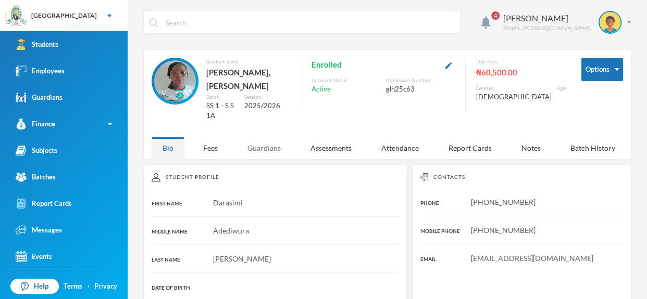
click at [275, 137] on div "Guardians" at bounding box center [263, 148] width 55 height 22
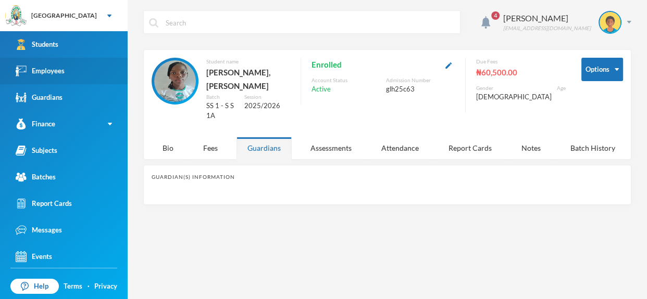
click at [68, 66] on link "Employees" at bounding box center [64, 71] width 128 height 27
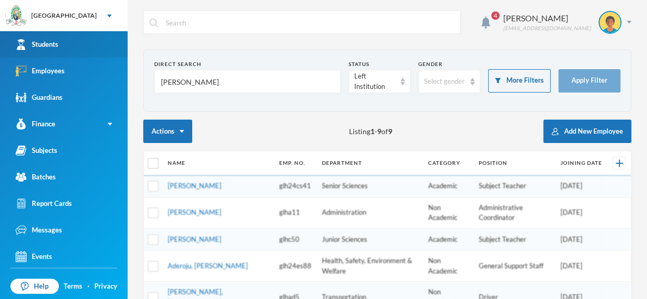
click at [74, 34] on link "Students" at bounding box center [64, 44] width 128 height 27
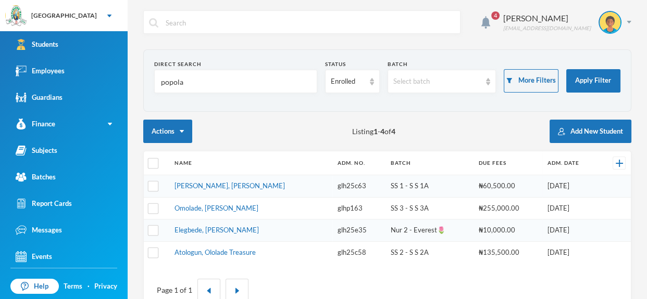
click at [202, 77] on input "popola" at bounding box center [235, 81] width 151 height 23
click at [227, 186] on link "[PERSON_NAME], [PERSON_NAME]" at bounding box center [229, 186] width 110 height 8
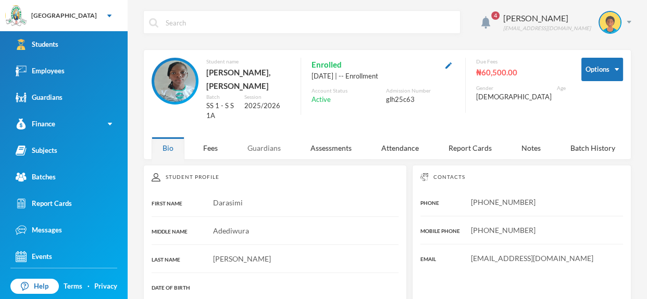
click at [260, 137] on div "Guardians" at bounding box center [263, 148] width 55 height 22
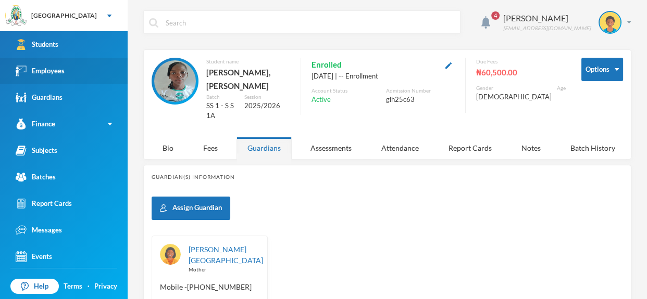
click at [81, 71] on link "Employees" at bounding box center [64, 71] width 128 height 27
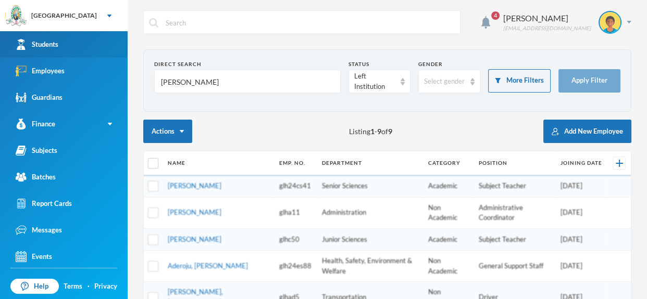
click at [99, 45] on link "Students" at bounding box center [64, 44] width 128 height 27
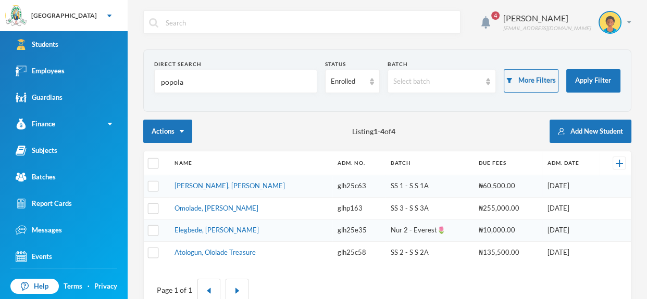
click at [187, 77] on input "popola" at bounding box center [235, 81] width 151 height 23
type input "p"
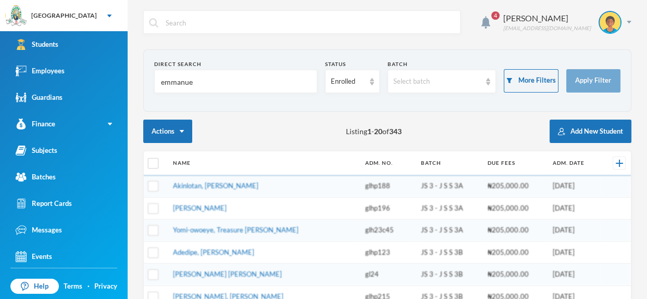
type input "[PERSON_NAME]"
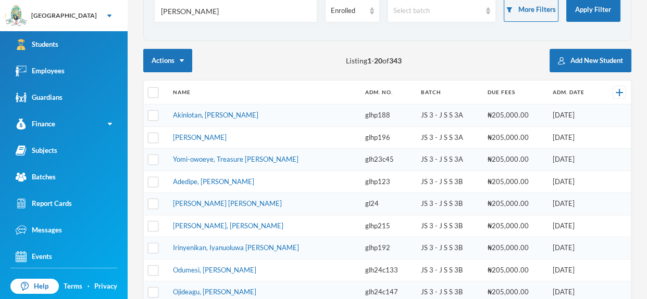
scroll to position [46, 0]
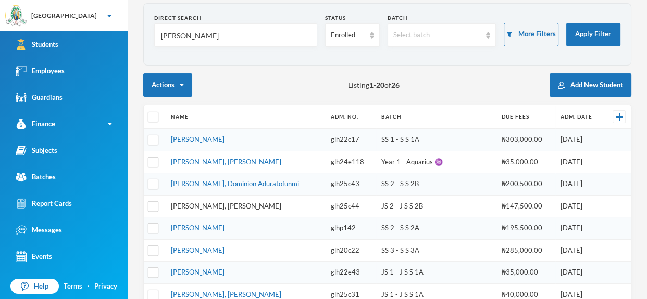
click at [266, 205] on link "[PERSON_NAME], [PERSON_NAME]" at bounding box center [226, 206] width 110 height 8
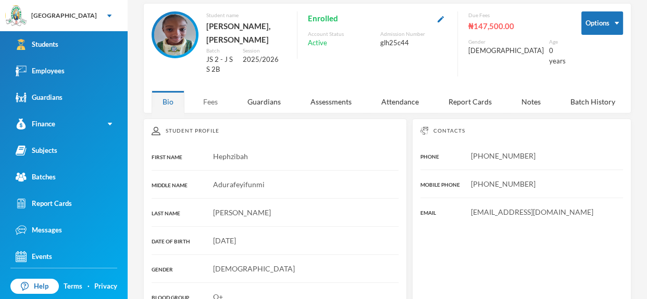
click at [214, 102] on div "Fees" at bounding box center [210, 102] width 36 height 22
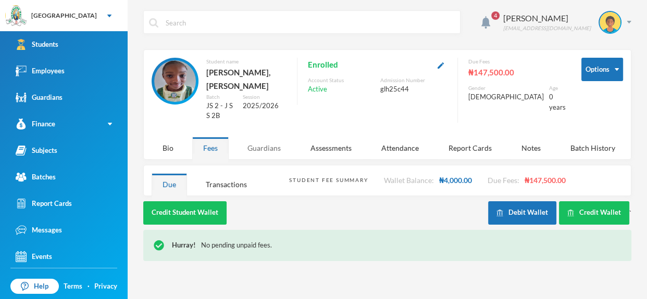
click at [265, 155] on div "Guardians" at bounding box center [263, 148] width 55 height 22
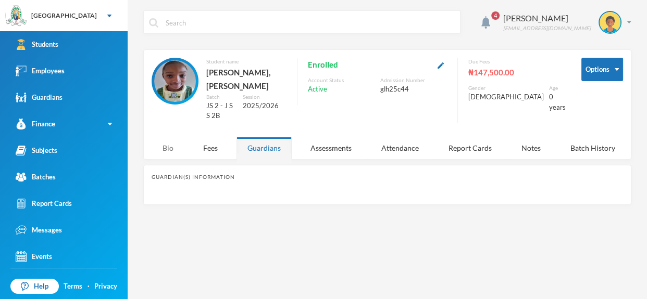
click at [162, 148] on div "Bio" at bounding box center [167, 148] width 33 height 22
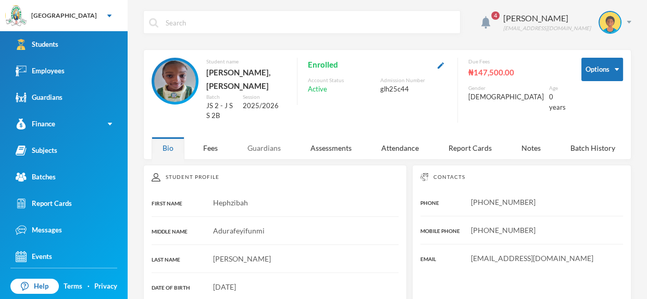
click at [272, 153] on div "Guardians" at bounding box center [263, 148] width 55 height 22
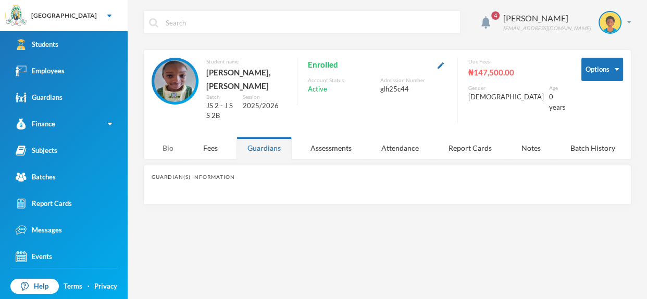
click at [179, 149] on div "Bio" at bounding box center [167, 148] width 33 height 22
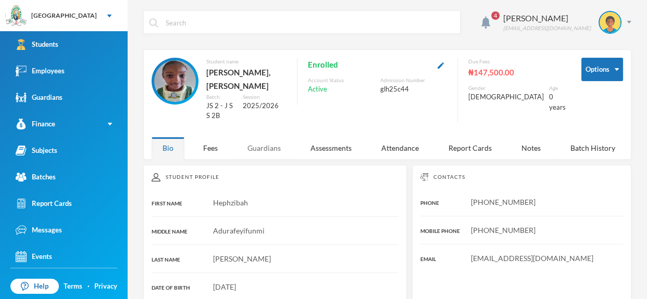
click at [246, 147] on div "Guardians" at bounding box center [263, 148] width 55 height 22
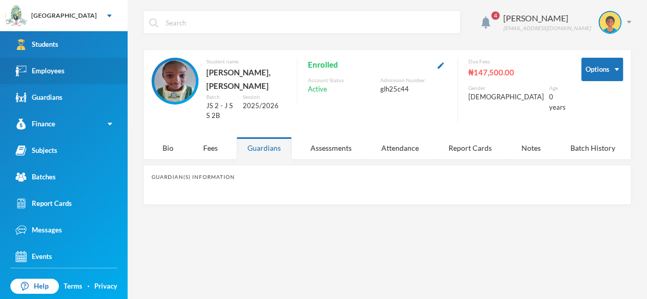
click at [71, 61] on link "Employees" at bounding box center [64, 71] width 128 height 27
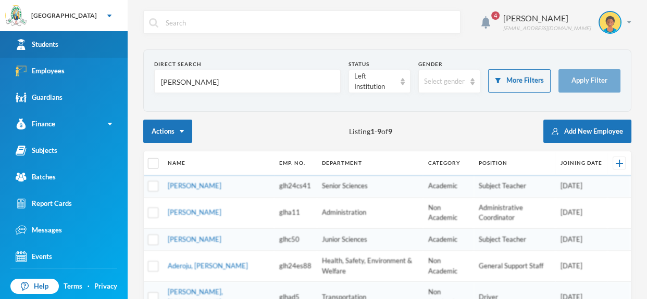
click at [86, 38] on link "Students" at bounding box center [64, 44] width 128 height 27
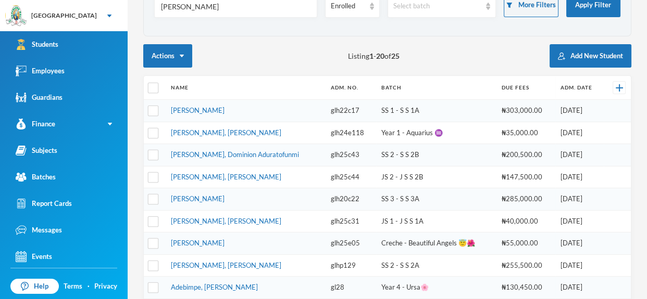
scroll to position [78, 0]
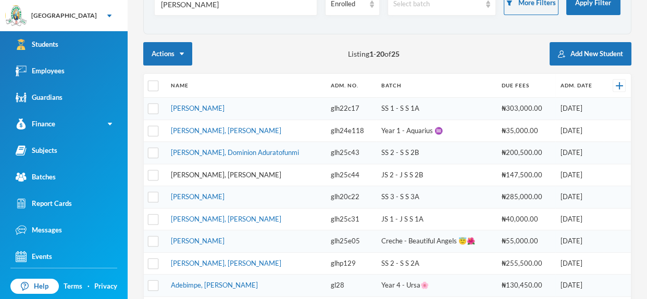
click at [238, 171] on link "[PERSON_NAME], [PERSON_NAME]" at bounding box center [226, 175] width 110 height 8
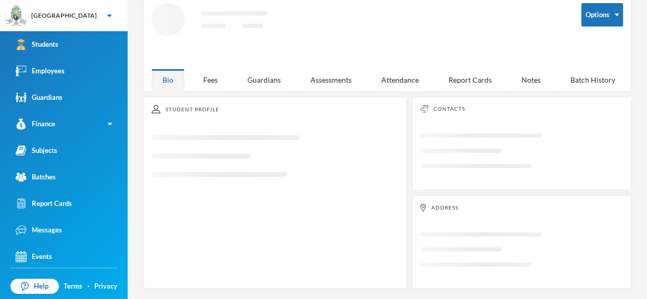
click at [238, 169] on div "Student Profile Loading interface..." at bounding box center [274, 193] width 263 height 192
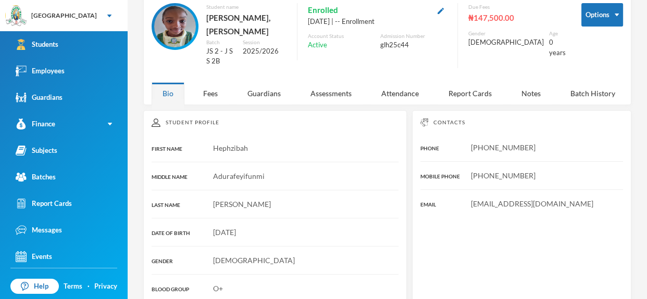
scroll to position [78, 0]
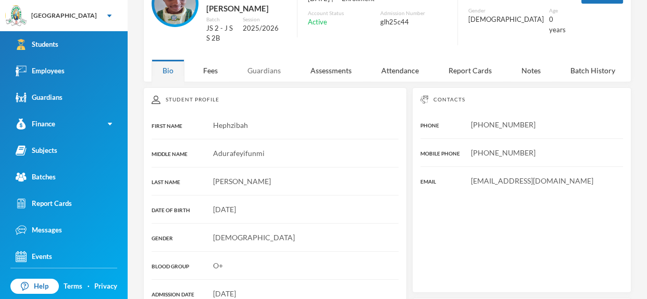
click at [273, 65] on div "Guardians" at bounding box center [263, 70] width 55 height 22
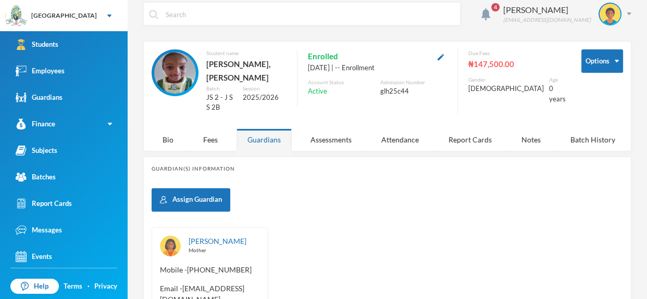
scroll to position [0, 0]
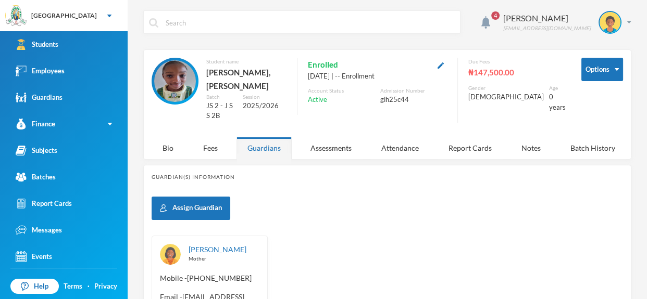
click at [277, 26] on input "text" at bounding box center [310, 22] width 290 height 23
click at [106, 61] on link "Employees" at bounding box center [64, 71] width 128 height 27
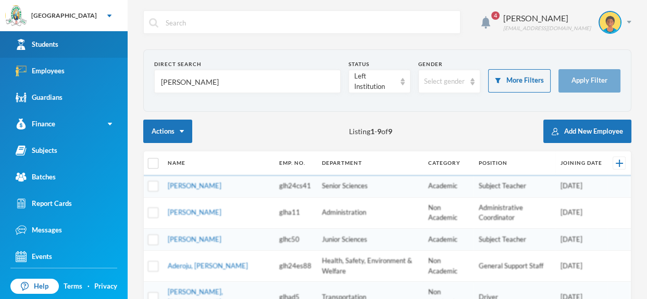
click at [104, 52] on link "Students" at bounding box center [64, 44] width 128 height 27
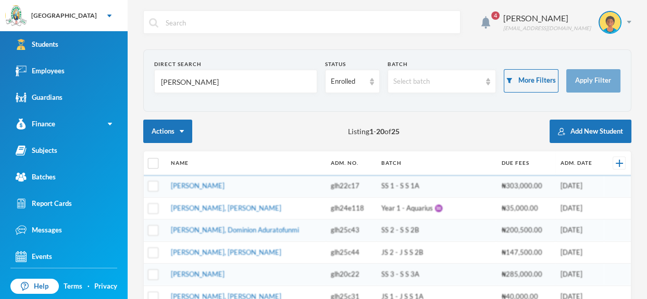
click at [207, 77] on input "[PERSON_NAME]" at bounding box center [235, 81] width 151 height 23
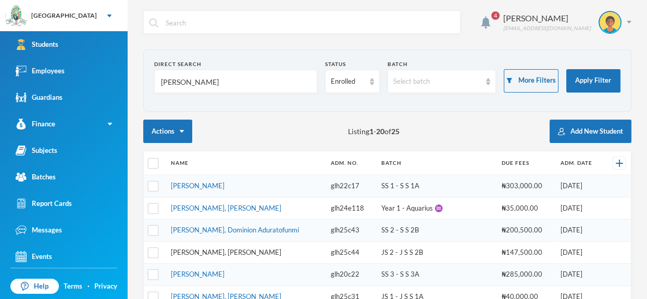
click at [256, 252] on link "[PERSON_NAME], [PERSON_NAME]" at bounding box center [226, 252] width 110 height 8
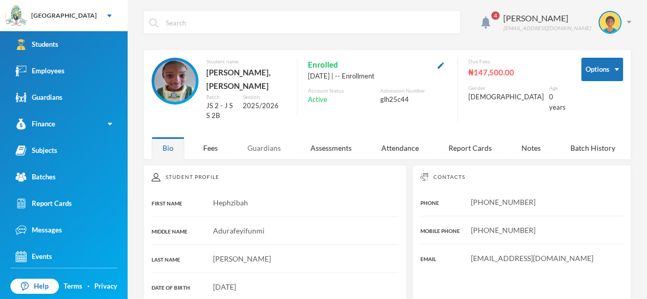
click at [268, 152] on div "Guardians" at bounding box center [263, 148] width 55 height 22
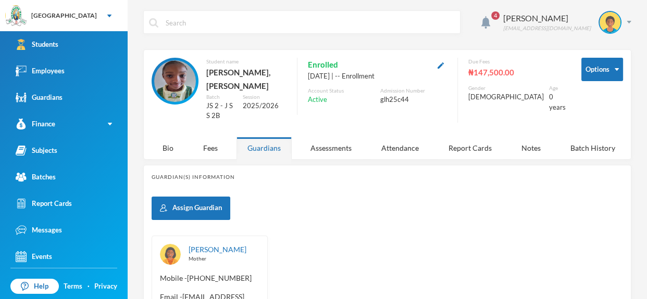
scroll to position [45, 0]
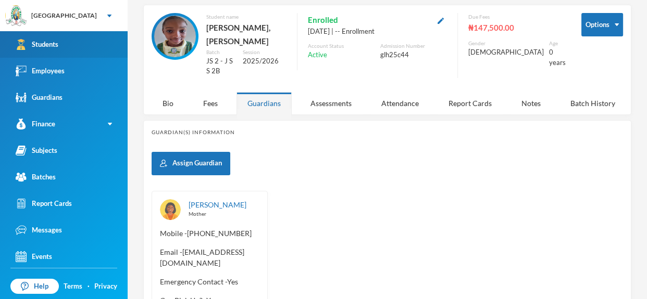
click at [110, 57] on link "Students" at bounding box center [64, 44] width 128 height 27
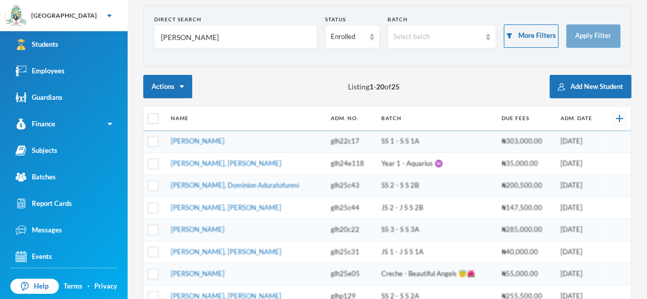
click at [277, 47] on input "[PERSON_NAME]" at bounding box center [235, 37] width 151 height 23
type input "e"
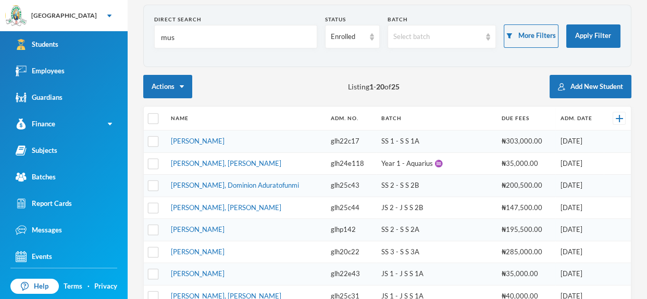
type input "musa"
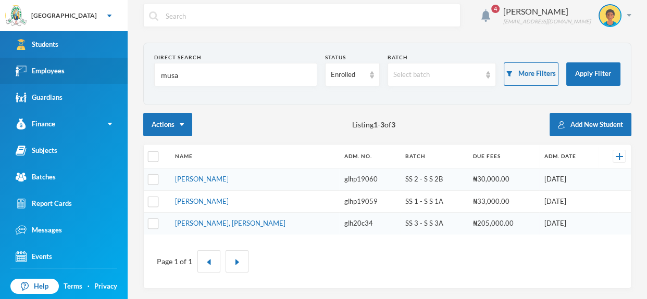
scroll to position [5, 0]
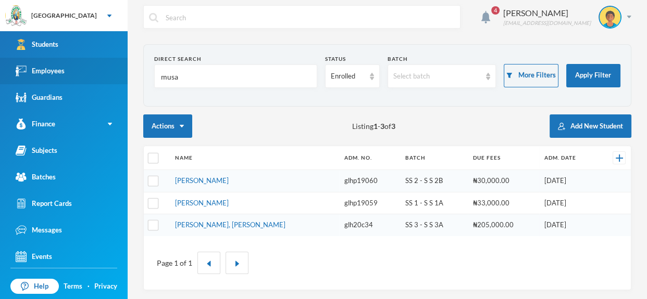
click at [50, 79] on link "Employees" at bounding box center [64, 71] width 128 height 27
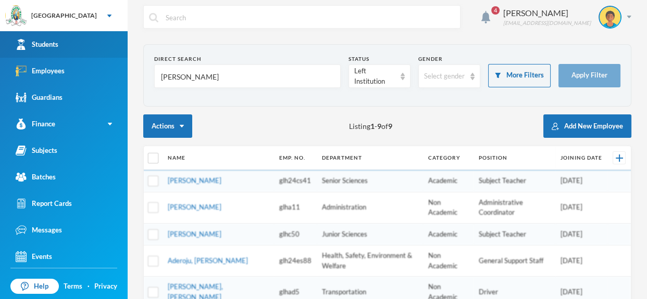
scroll to position [119, 0]
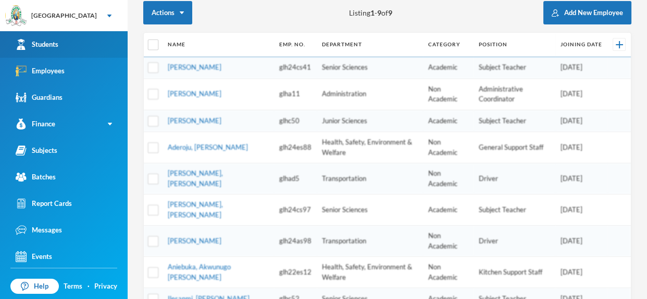
click at [64, 41] on link "Students" at bounding box center [64, 44] width 128 height 27
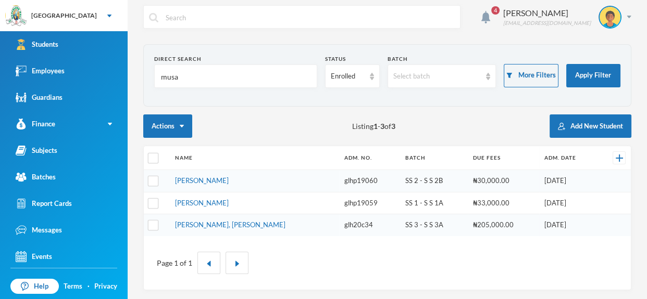
scroll to position [5, 0]
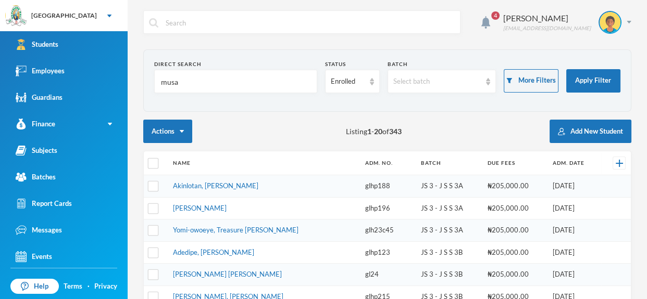
click at [198, 78] on input "musa" at bounding box center [235, 81] width 151 height 23
type input "musa"
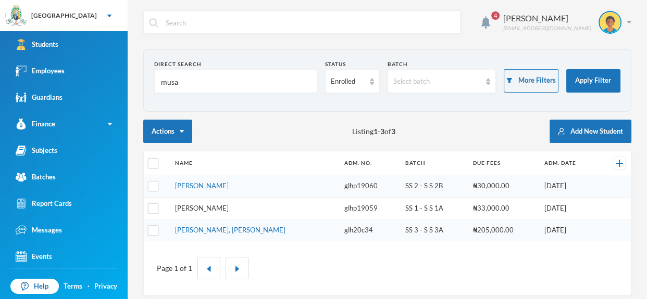
click at [210, 210] on link "[PERSON_NAME]" at bounding box center [202, 208] width 54 height 8
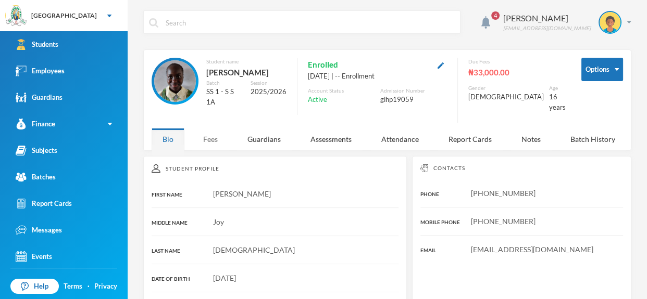
click at [212, 137] on div "Fees" at bounding box center [210, 139] width 36 height 22
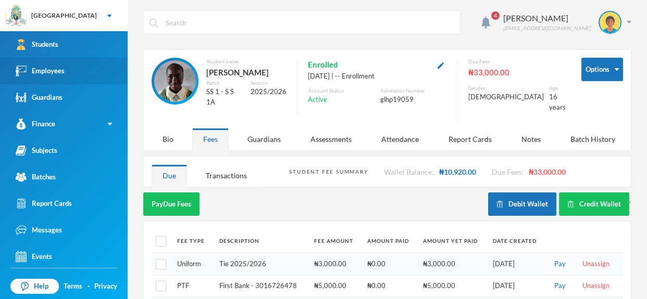
click at [76, 73] on link "Employees" at bounding box center [64, 71] width 128 height 27
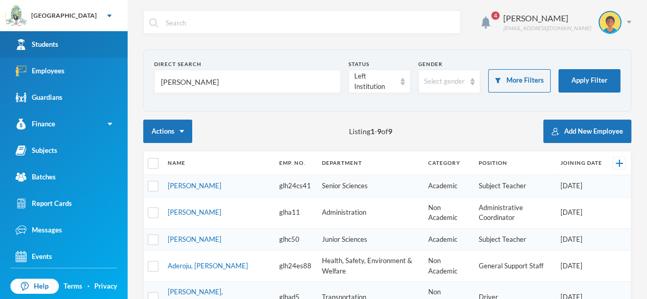
click at [88, 42] on link "Students" at bounding box center [64, 44] width 128 height 27
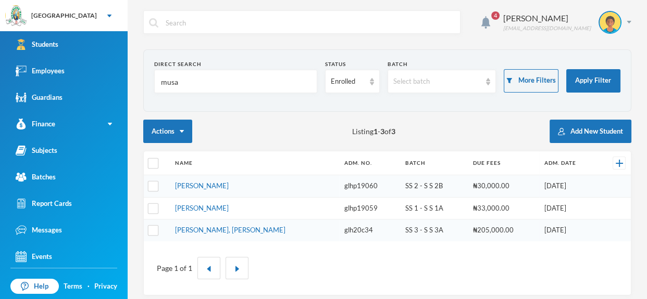
click at [204, 76] on input "musa" at bounding box center [235, 81] width 151 height 23
type input "m"
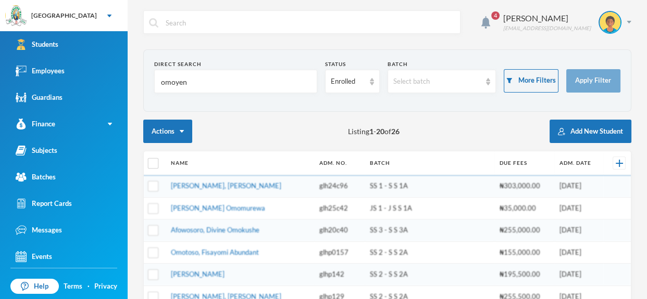
type input "omoyeni"
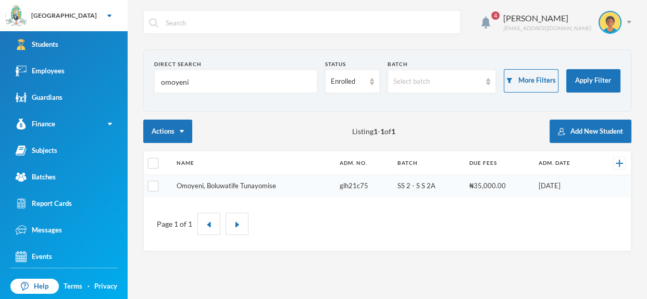
click at [252, 183] on link "Omoyeni, Boluwatife Tunayomise" at bounding box center [225, 186] width 99 height 8
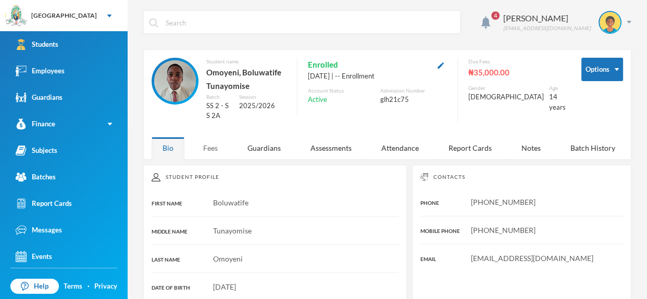
click at [212, 144] on div "Fees" at bounding box center [210, 148] width 36 height 22
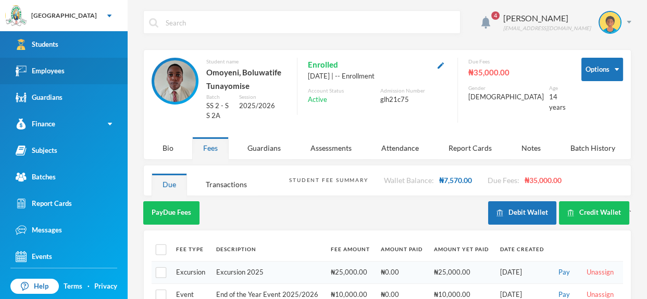
click at [78, 60] on link "Employees" at bounding box center [64, 71] width 128 height 27
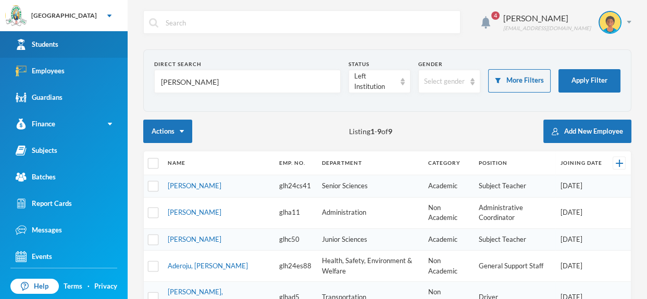
click at [83, 37] on link "Students" at bounding box center [64, 44] width 128 height 27
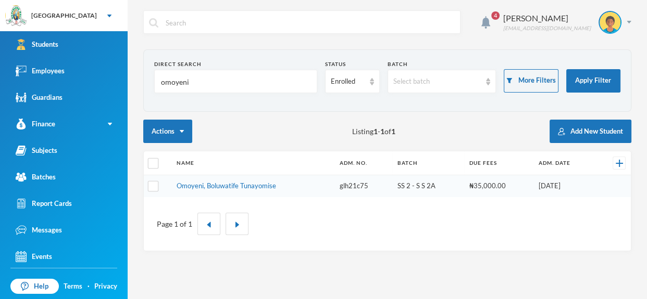
click at [199, 76] on input "omoyeni" at bounding box center [235, 81] width 151 height 23
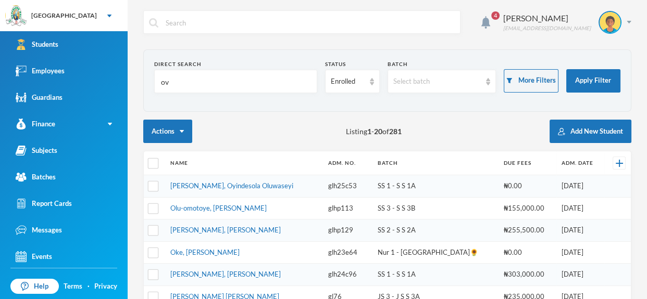
scroll to position [31, 0]
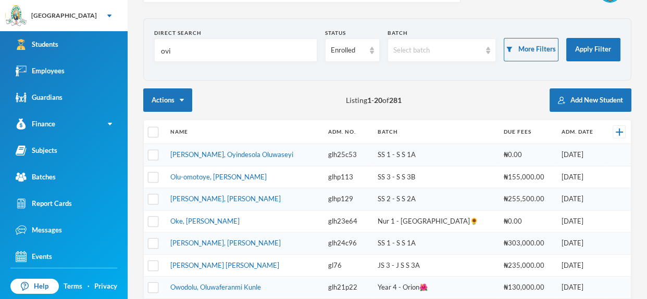
type input "ovie"
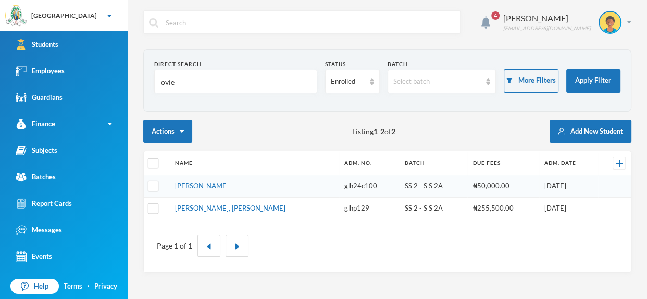
scroll to position [0, 0]
click at [226, 182] on link "[PERSON_NAME]" at bounding box center [202, 186] width 54 height 8
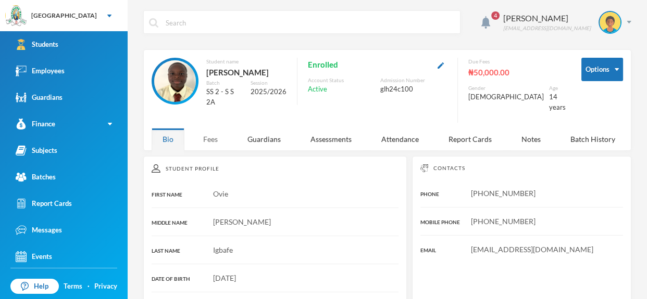
click at [207, 129] on div "Fees" at bounding box center [210, 139] width 36 height 22
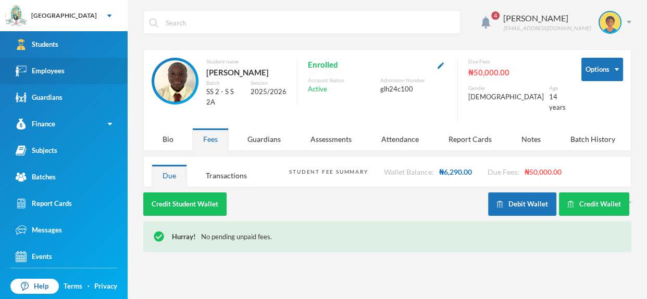
click at [75, 78] on link "Employees" at bounding box center [64, 71] width 128 height 27
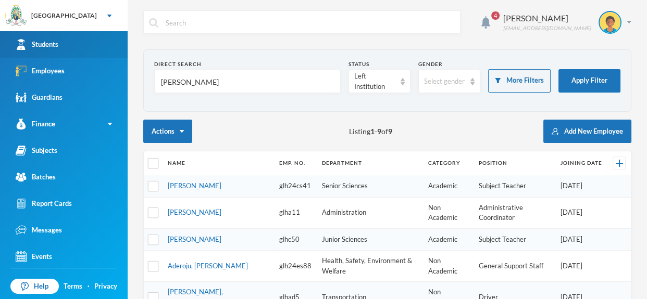
click at [98, 45] on link "Students" at bounding box center [64, 44] width 128 height 27
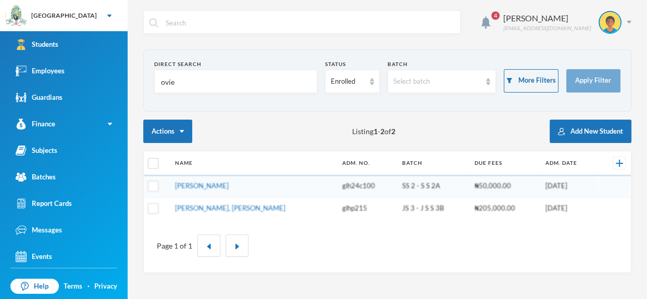
click at [186, 96] on form "Direct Search ovie Status Enrolled Batch Select batch More Filters Apply Filter" at bounding box center [387, 80] width 466 height 41
click at [196, 84] on input "ovie" at bounding box center [235, 81] width 151 height 23
type input "o"
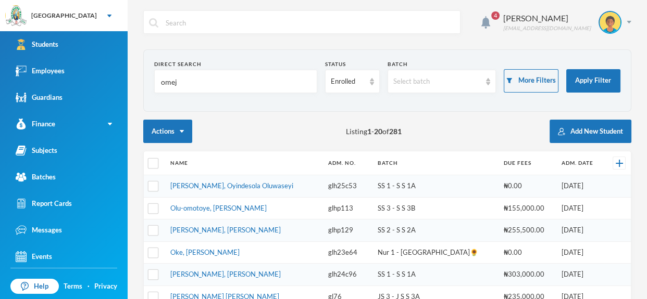
type input "omeje"
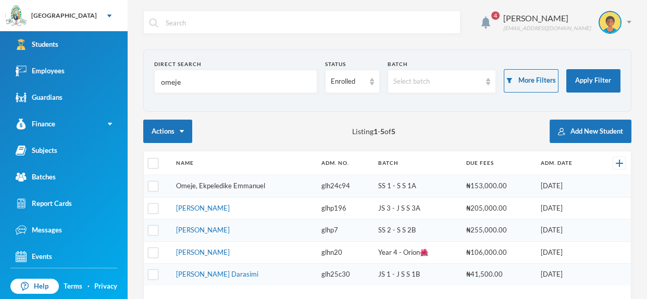
click at [230, 186] on link "Omeje, Ekpeledike Emmanuel" at bounding box center [220, 186] width 89 height 8
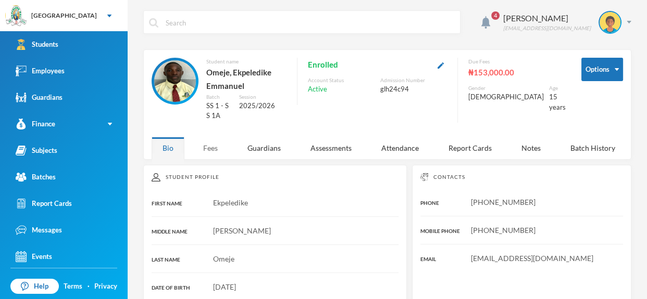
click at [204, 137] on div "Fees" at bounding box center [210, 148] width 36 height 22
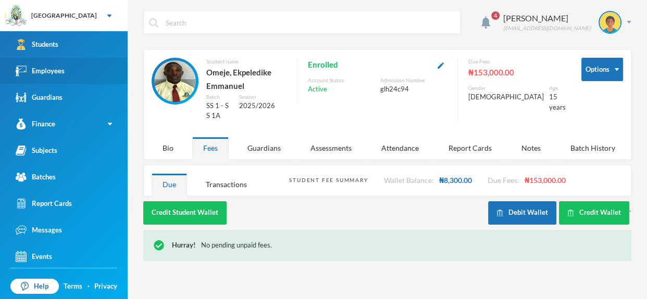
click at [91, 65] on link "Employees" at bounding box center [64, 71] width 128 height 27
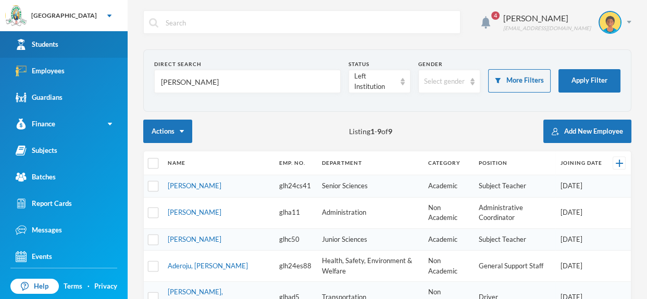
click at [67, 41] on link "Students" at bounding box center [64, 44] width 128 height 27
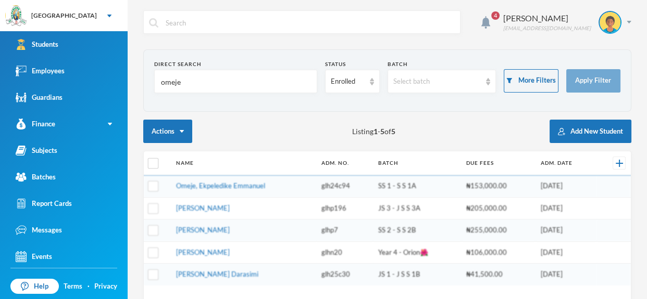
click at [198, 85] on input "omeje" at bounding box center [235, 81] width 151 height 23
click at [217, 85] on input "omeje" at bounding box center [235, 81] width 151 height 23
type input "o"
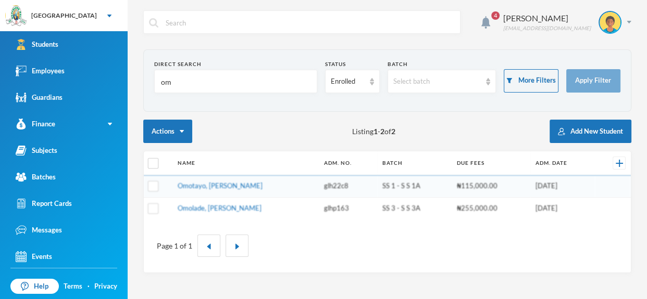
type input "o"
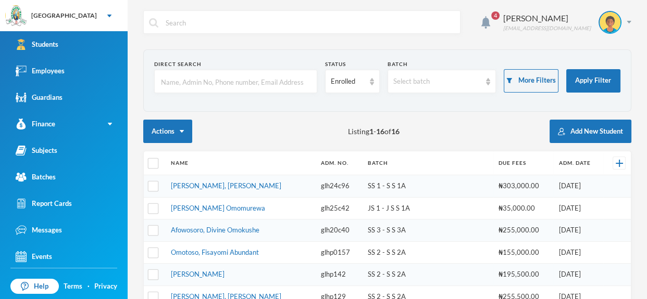
click at [243, 185] on link "[PERSON_NAME], [PERSON_NAME]" at bounding box center [226, 186] width 110 height 8
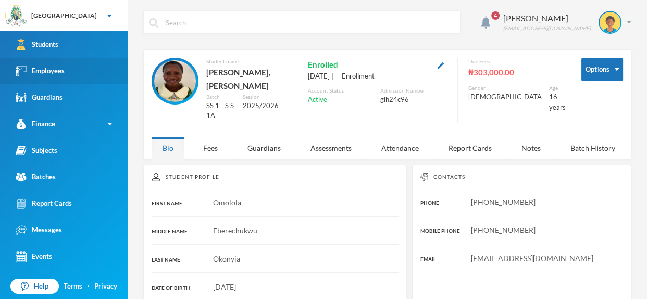
click at [67, 78] on link "Employees" at bounding box center [64, 71] width 128 height 27
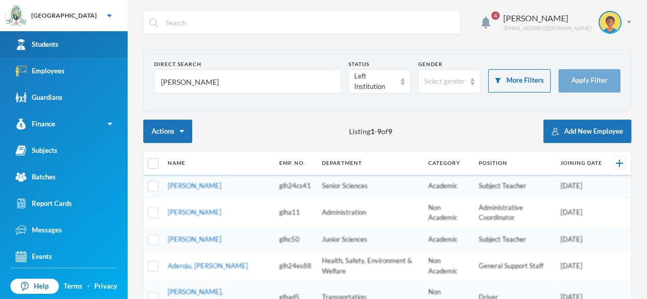
click at [81, 39] on link "Students" at bounding box center [64, 44] width 128 height 27
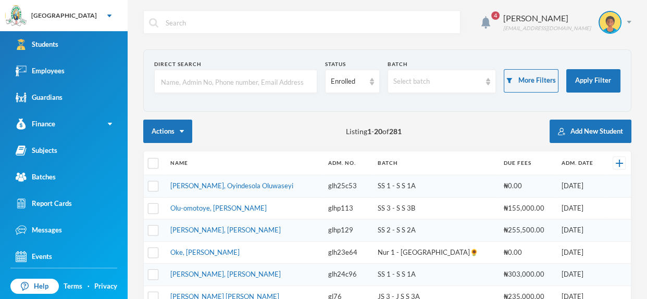
click at [201, 84] on input "text" at bounding box center [235, 81] width 151 height 23
type input "kayode"
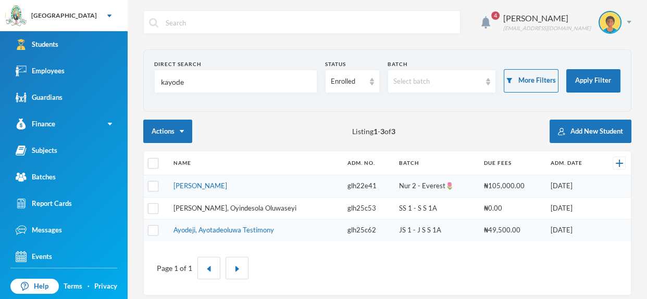
click at [199, 206] on link "[PERSON_NAME], Oyindesola Oluwaseyi" at bounding box center [234, 208] width 123 height 8
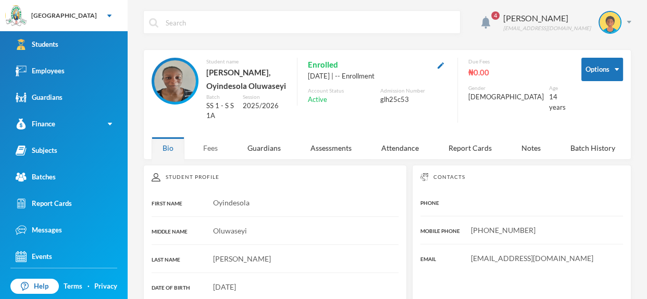
click at [219, 152] on div "Fees" at bounding box center [210, 148] width 36 height 22
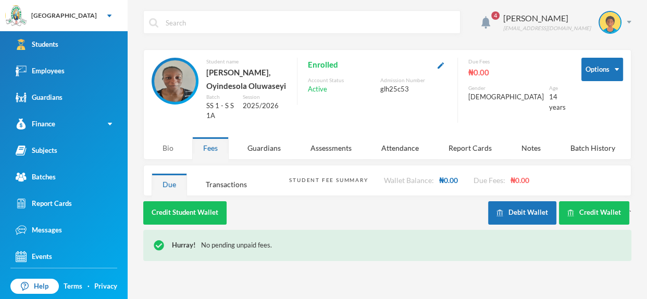
click at [167, 156] on div "Bio" at bounding box center [167, 148] width 33 height 22
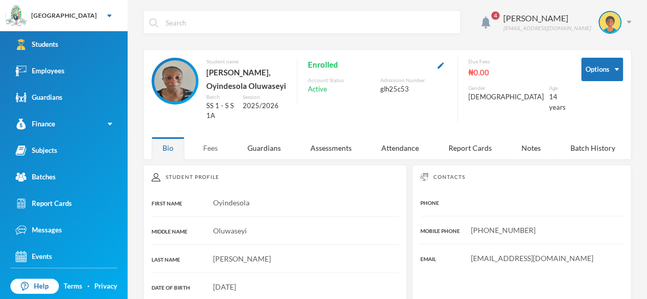
click at [205, 156] on div "Fees" at bounding box center [210, 148] width 36 height 22
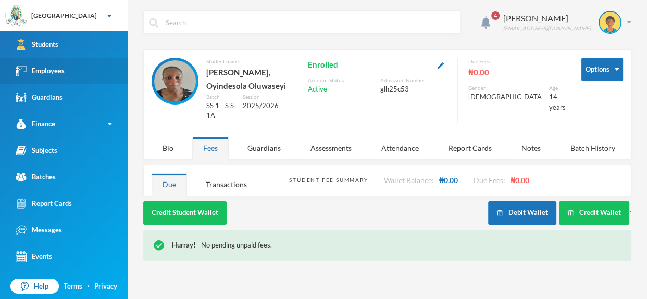
click at [106, 72] on link "Employees" at bounding box center [64, 71] width 128 height 27
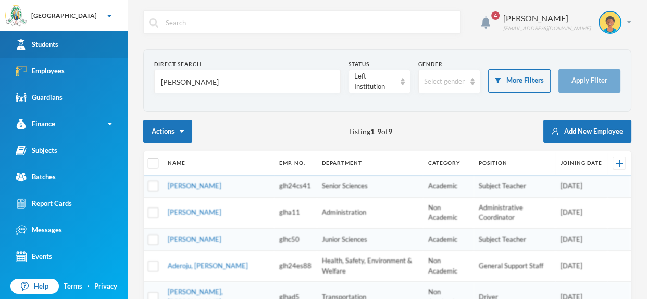
click at [105, 53] on link "Students" at bounding box center [64, 44] width 128 height 27
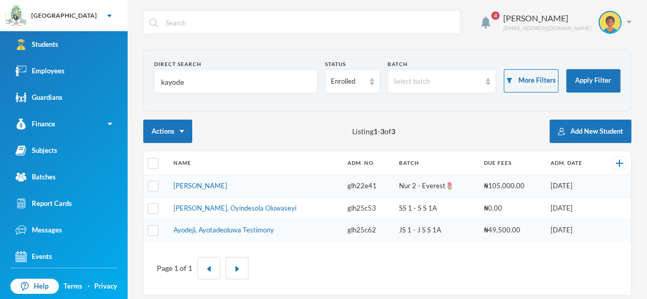
click at [201, 86] on input "kayode" at bounding box center [235, 81] width 151 height 23
type input "k"
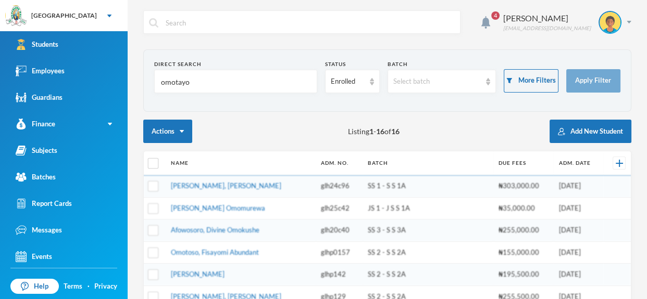
type input "omotayo"
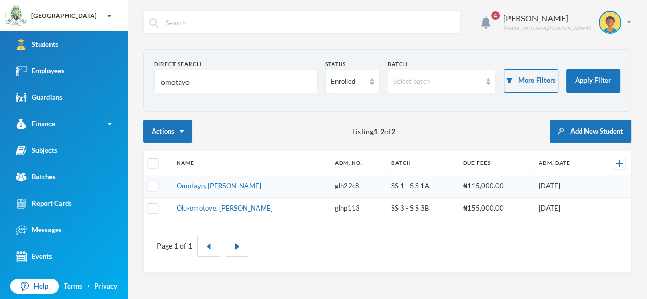
click at [210, 183] on link "Omotayo, [PERSON_NAME]" at bounding box center [218, 186] width 85 height 8
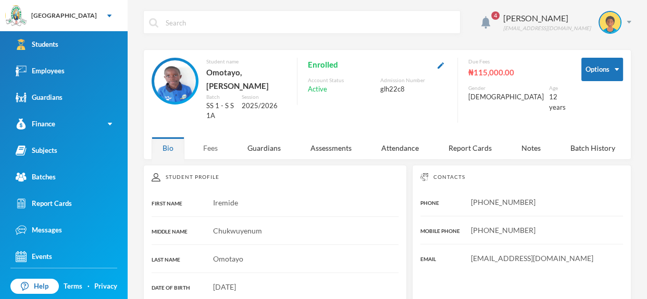
click at [210, 146] on div "Fees" at bounding box center [210, 148] width 36 height 22
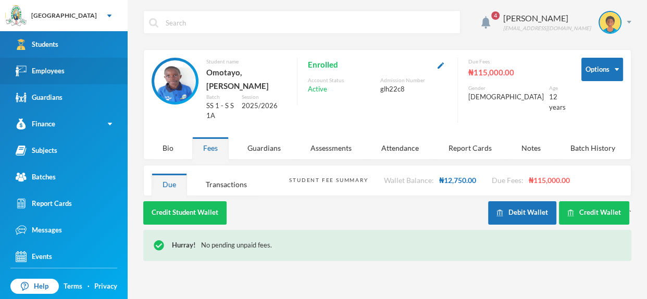
click at [105, 64] on link "Employees" at bounding box center [64, 71] width 128 height 27
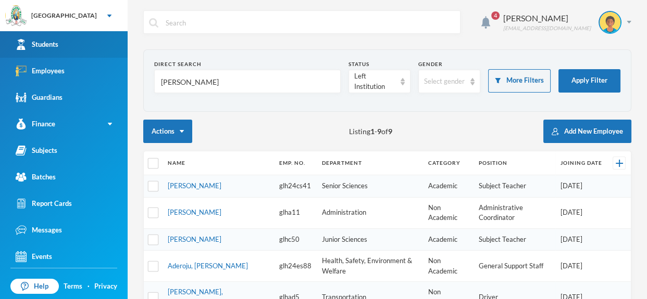
click at [98, 37] on link "Students" at bounding box center [64, 44] width 128 height 27
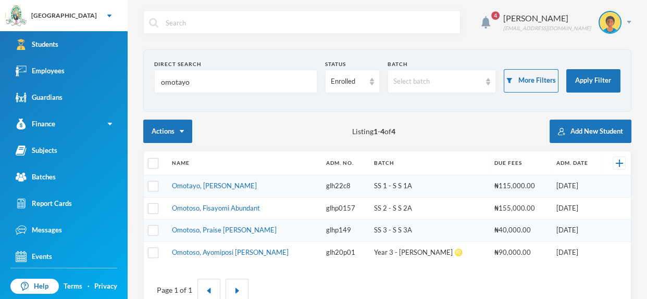
click at [199, 81] on input "omotayo" at bounding box center [235, 81] width 151 height 23
type input "o"
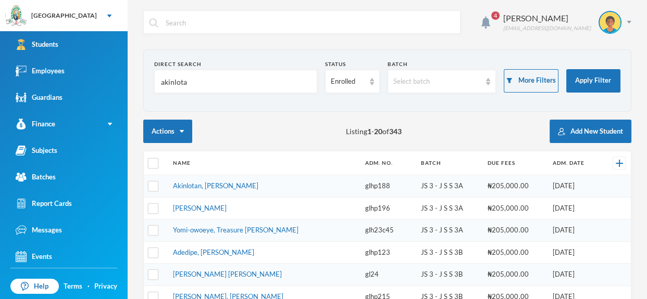
type input "akinlotan"
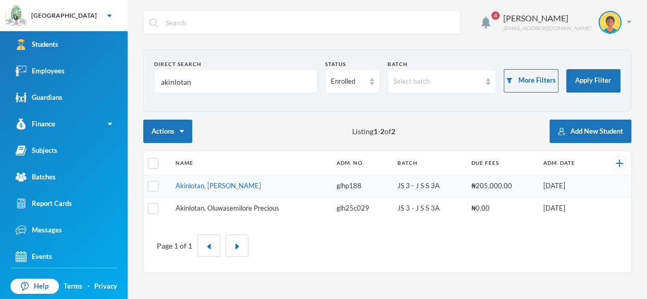
click at [269, 208] on link "Akinlotan, Oluwasemilore Precious" at bounding box center [227, 208] width 104 height 8
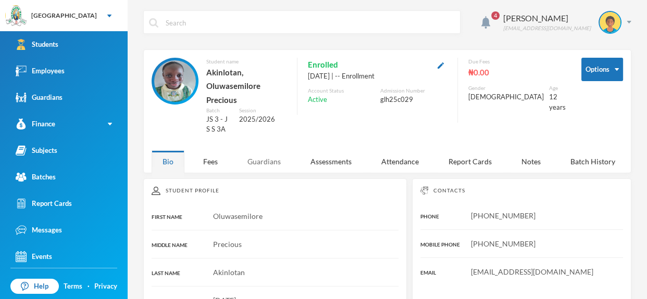
click at [273, 150] on div "Guardians" at bounding box center [263, 161] width 55 height 22
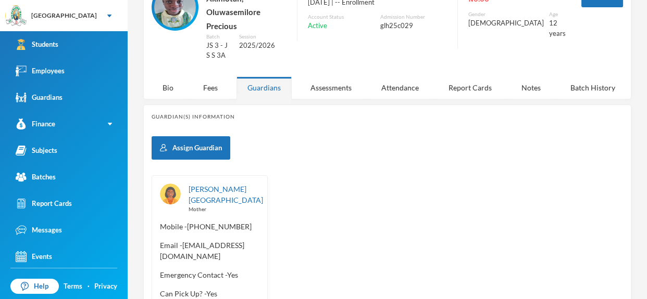
scroll to position [77, 0]
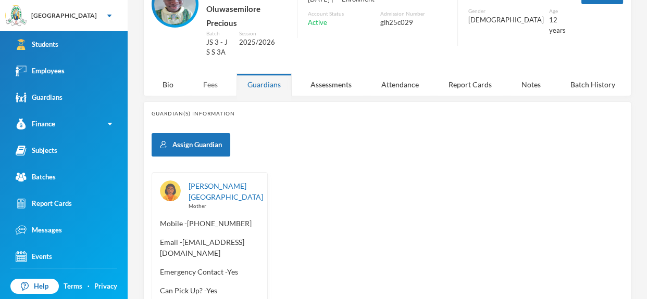
click at [213, 74] on div "Fees" at bounding box center [210, 84] width 36 height 22
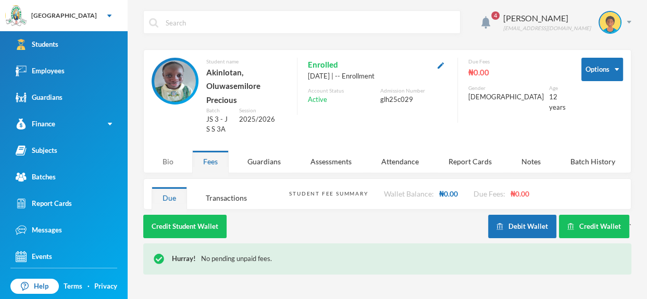
click at [161, 150] on div "Bio" at bounding box center [167, 161] width 33 height 22
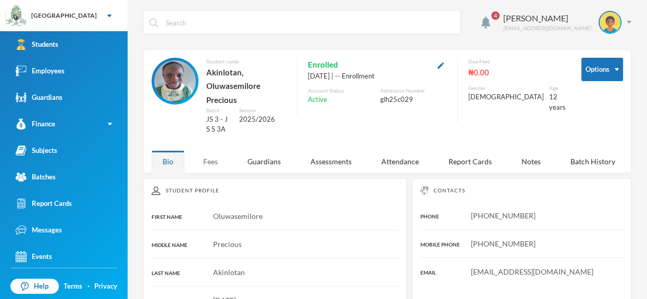
click at [199, 152] on div "Fees" at bounding box center [210, 161] width 36 height 22
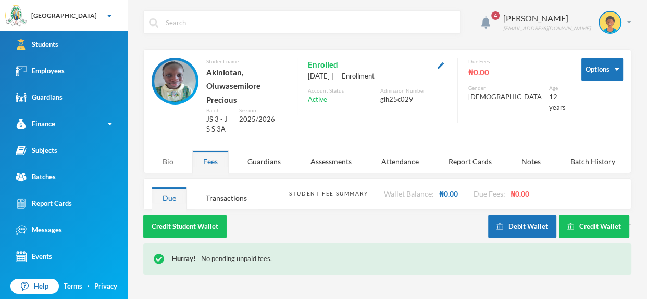
click at [167, 150] on div "Bio" at bounding box center [167, 161] width 33 height 22
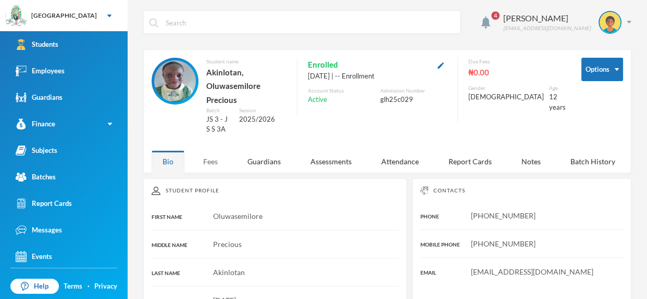
click at [212, 150] on div "Fees" at bounding box center [210, 161] width 36 height 22
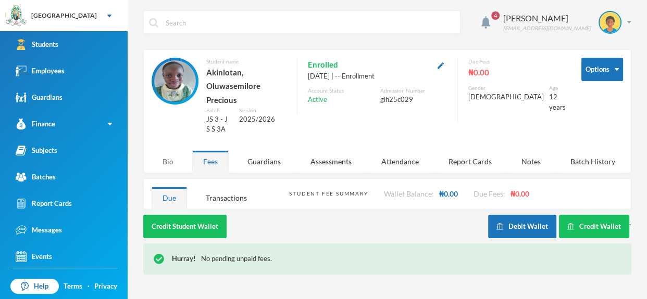
click at [166, 150] on div "Bio" at bounding box center [167, 161] width 33 height 22
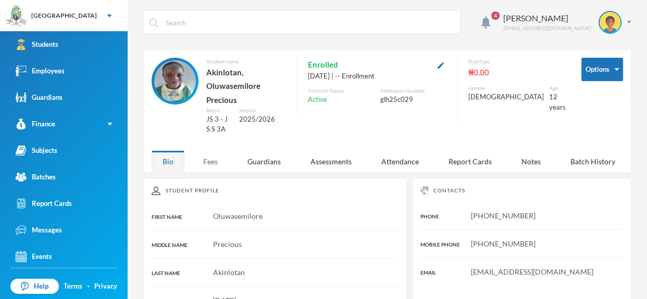
click at [210, 150] on div "Fees" at bounding box center [210, 161] width 36 height 22
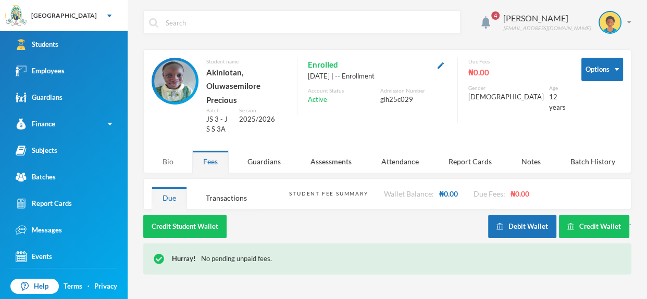
click at [159, 150] on div "Bio" at bounding box center [167, 161] width 33 height 22
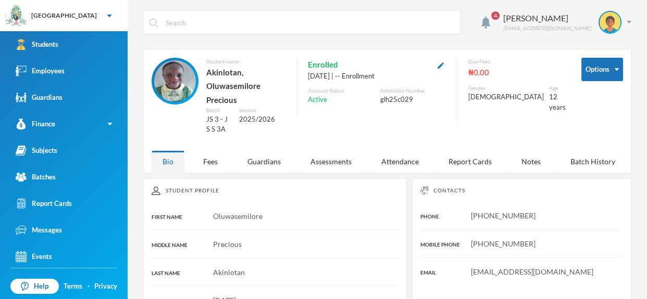
click at [311, 26] on input "text" at bounding box center [310, 22] width 290 height 23
click at [292, 25] on input "text" at bounding box center [310, 22] width 290 height 23
click at [208, 150] on div "Fees" at bounding box center [210, 161] width 36 height 22
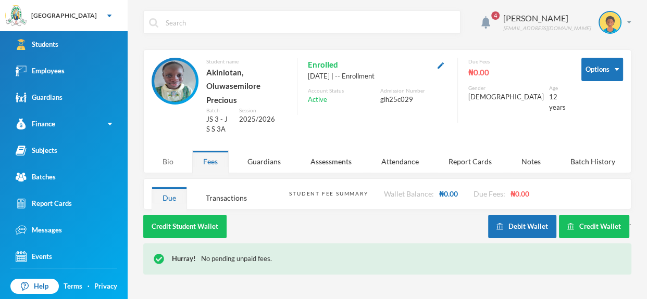
click at [160, 150] on div "Bio" at bounding box center [167, 161] width 33 height 22
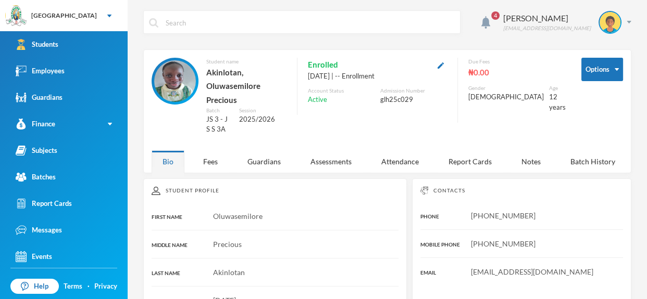
click at [373, 31] on input "text" at bounding box center [310, 22] width 290 height 23
click at [384, 20] on input "text" at bounding box center [310, 22] width 290 height 23
click at [296, 26] on input "text" at bounding box center [310, 22] width 290 height 23
